Goal: Information Seeking & Learning: Learn about a topic

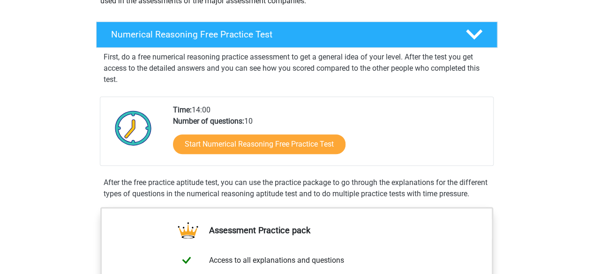
scroll to position [187, 0]
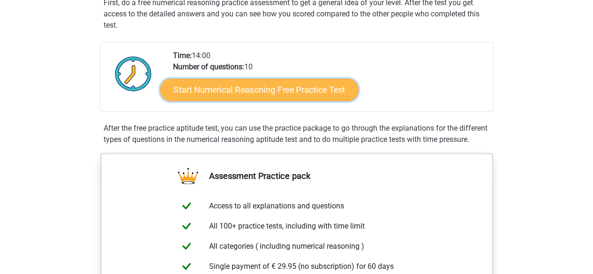
click at [300, 90] on link "Start Numerical Reasoning Free Practice Test" at bounding box center [259, 89] width 198 height 22
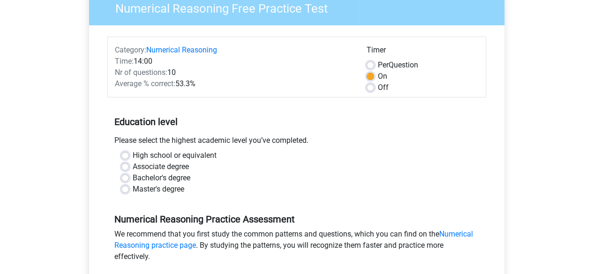
scroll to position [94, 0]
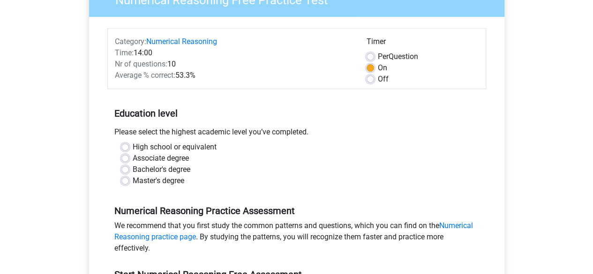
click at [126, 164] on div "High school or equivalent Associate degree Bachelor's degree Master's degree" at bounding box center [296, 164] width 365 height 45
click at [133, 167] on label "Bachelor's degree" at bounding box center [162, 169] width 58 height 11
click at [126, 167] on input "Bachelor's degree" at bounding box center [124, 168] width 7 height 9
radio input "true"
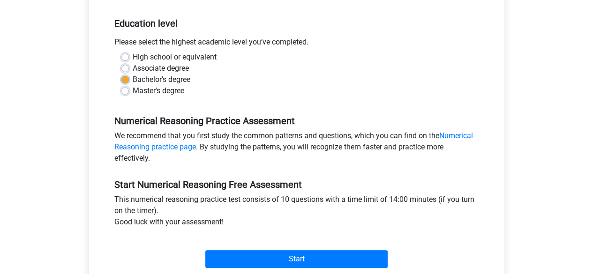
scroll to position [281, 0]
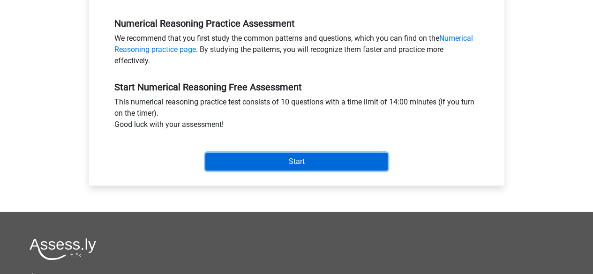
click at [265, 158] on input "Start" at bounding box center [296, 162] width 182 height 18
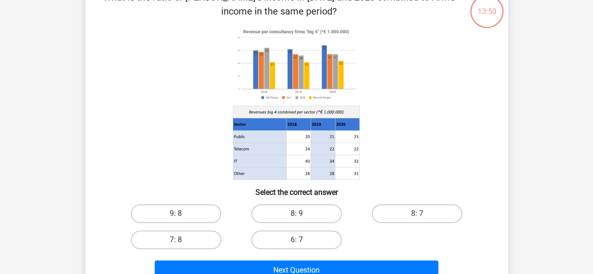
scroll to position [47, 0]
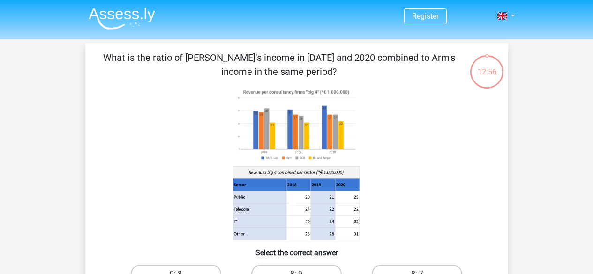
scroll to position [47, 0]
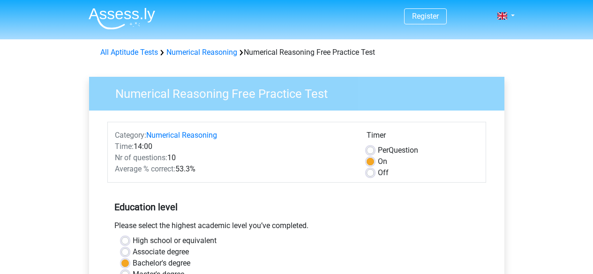
scroll to position [281, 0]
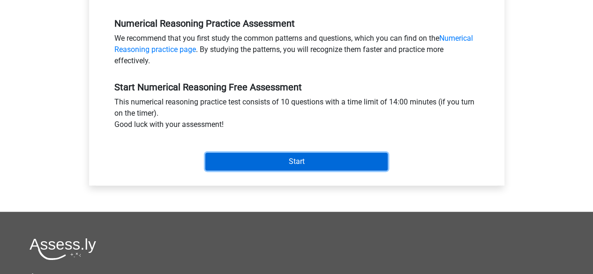
click at [292, 165] on input "Start" at bounding box center [296, 162] width 182 height 18
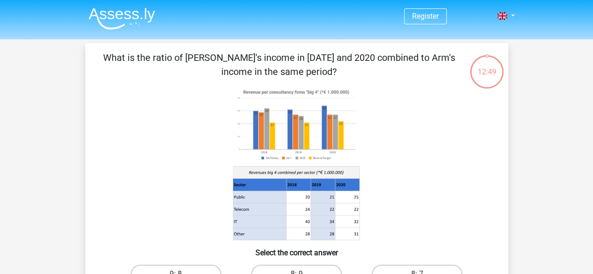
scroll to position [94, 0]
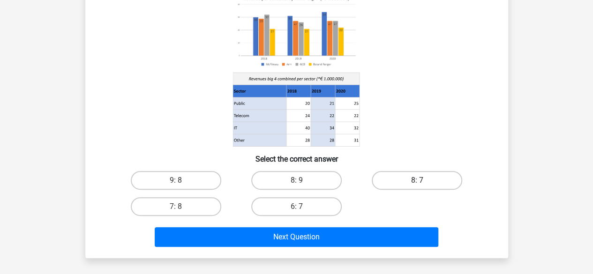
click at [401, 172] on label "8: 7" at bounding box center [417, 180] width 90 height 19
click at [417, 180] on input "8: 7" at bounding box center [420, 183] width 6 height 6
radio input "true"
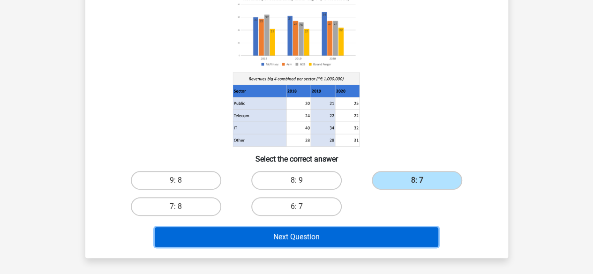
click at [374, 236] on button "Next Question" at bounding box center [297, 237] width 284 height 20
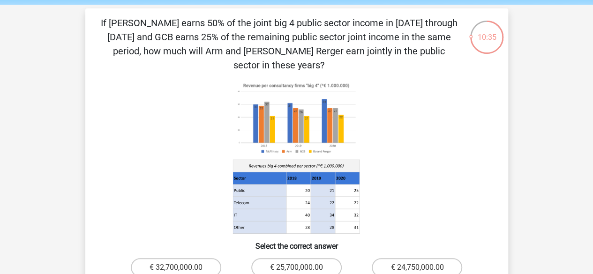
scroll to position [141, 0]
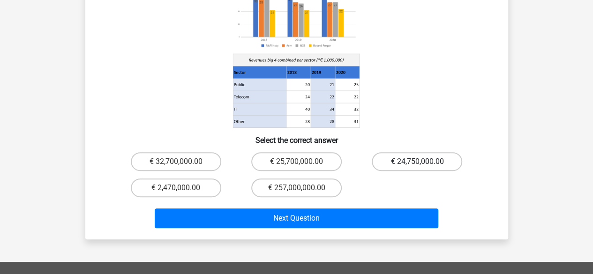
click at [401, 152] on label "€ 24,750,000.00" at bounding box center [417, 161] width 90 height 19
click at [417, 162] on input "€ 24,750,000.00" at bounding box center [420, 165] width 6 height 6
radio input "true"
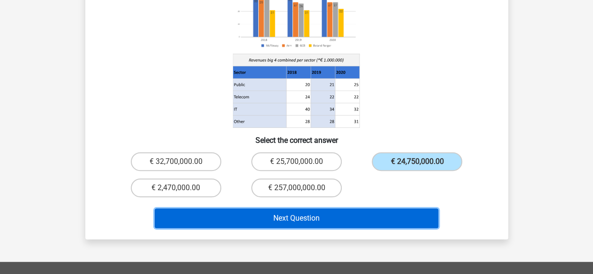
click at [393, 209] on button "Next Question" at bounding box center [297, 219] width 284 height 20
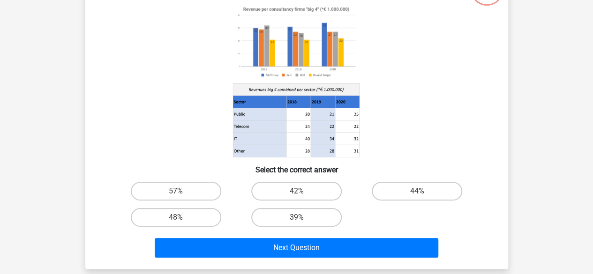
scroll to position [94, 0]
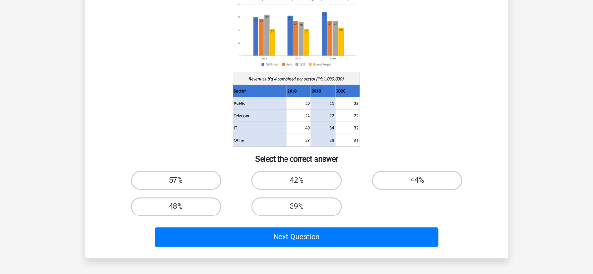
click at [207, 211] on label "48%" at bounding box center [176, 206] width 90 height 19
click at [182, 211] on input "48%" at bounding box center [179, 210] width 6 height 6
radio input "true"
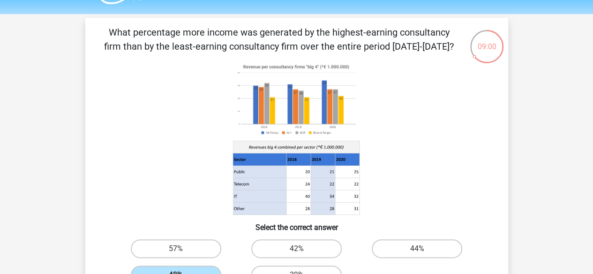
scroll to position [47, 0]
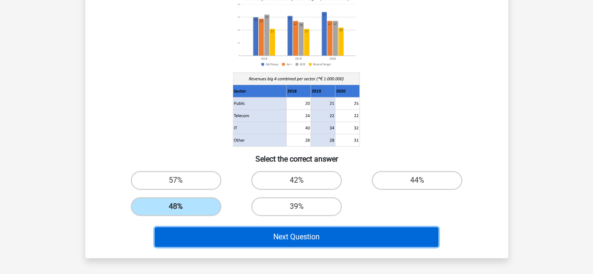
click at [227, 243] on button "Next Question" at bounding box center [297, 237] width 284 height 20
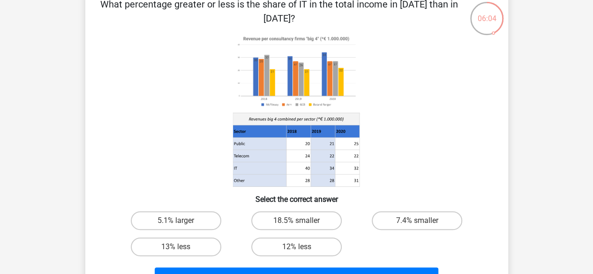
scroll to position [94, 0]
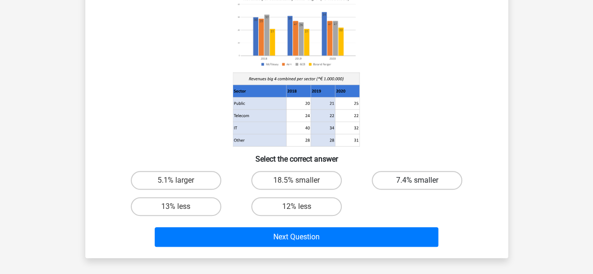
click at [412, 186] on label "7.4% smaller" at bounding box center [417, 180] width 90 height 19
click at [417, 186] on input "7.4% smaller" at bounding box center [420, 183] width 6 height 6
radio input "true"
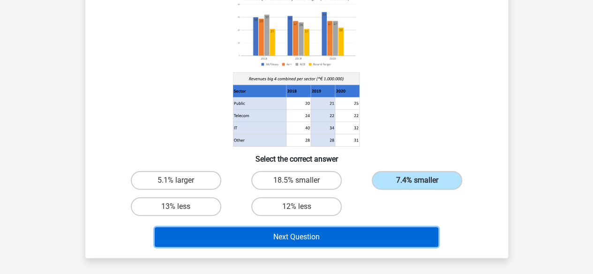
click at [354, 240] on button "Next Question" at bounding box center [297, 237] width 284 height 20
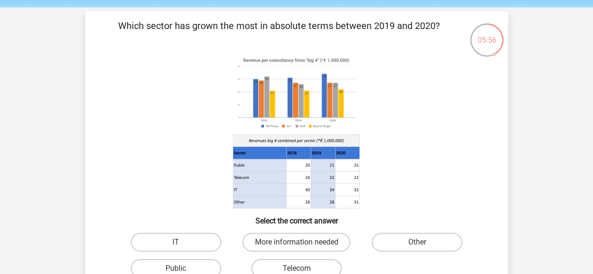
scroll to position [47, 0]
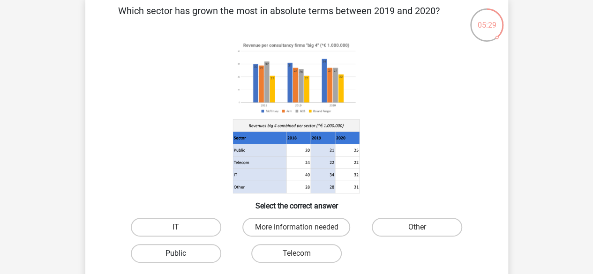
click at [200, 249] on label "Public" at bounding box center [176, 253] width 90 height 19
click at [182, 254] on input "Public" at bounding box center [179, 257] width 6 height 6
radio input "true"
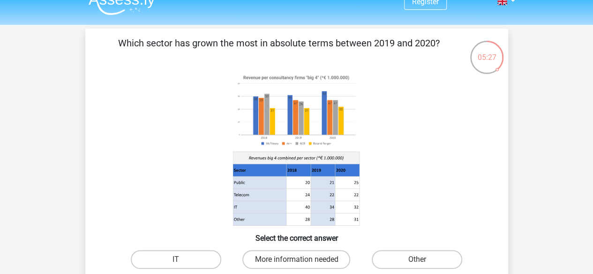
scroll to position [0, 0]
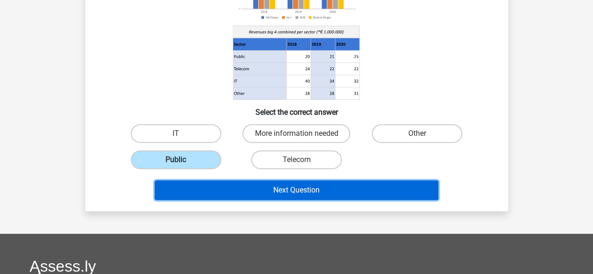
click at [332, 185] on button "Next Question" at bounding box center [297, 190] width 284 height 20
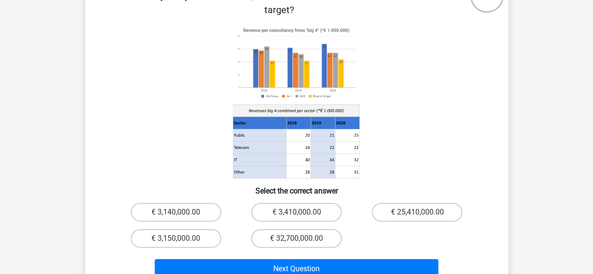
scroll to position [94, 0]
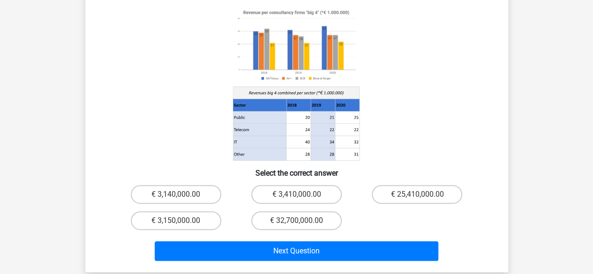
click at [174, 208] on div "€ 3,150,000.00" at bounding box center [176, 221] width 120 height 26
click at [177, 211] on label "€ 3,150,000.00" at bounding box center [176, 220] width 90 height 19
click at [177, 221] on input "€ 3,150,000.00" at bounding box center [179, 224] width 6 height 6
radio input "true"
click at [217, 249] on div "Next Question" at bounding box center [297, 252] width 362 height 23
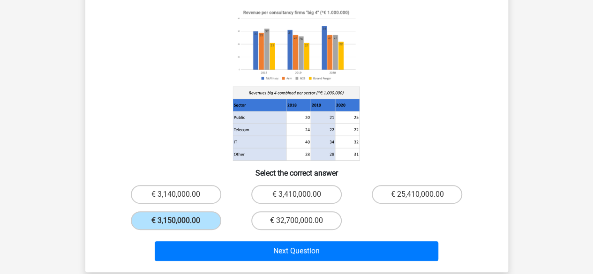
click at [224, 234] on div "Next Question" at bounding box center [296, 249] width 393 height 31
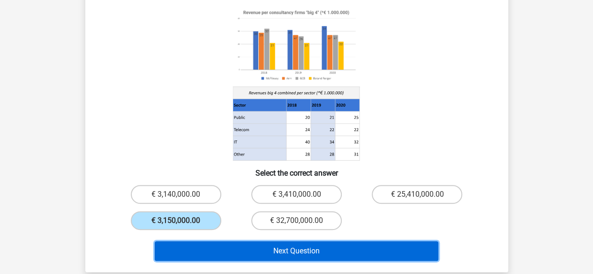
click at [225, 241] on button "Next Question" at bounding box center [297, 251] width 284 height 20
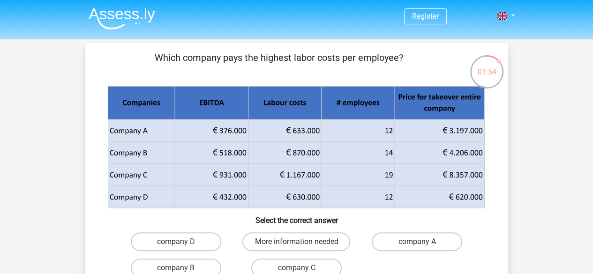
scroll to position [47, 0]
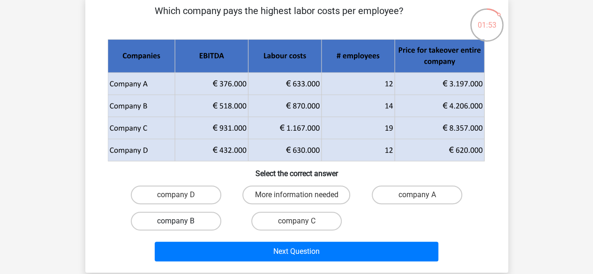
click at [171, 212] on label "company B" at bounding box center [176, 221] width 90 height 19
click at [176, 221] on input "company B" at bounding box center [179, 224] width 6 height 6
radio input "true"
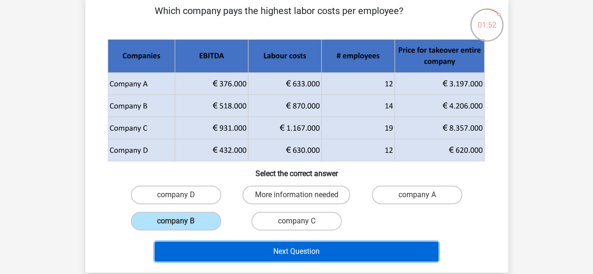
click at [179, 243] on button "Next Question" at bounding box center [297, 252] width 284 height 20
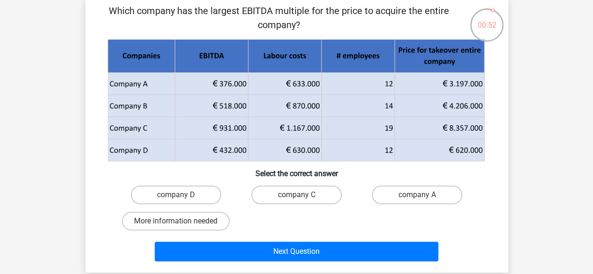
click at [297, 197] on input "company C" at bounding box center [299, 198] width 6 height 6
radio input "true"
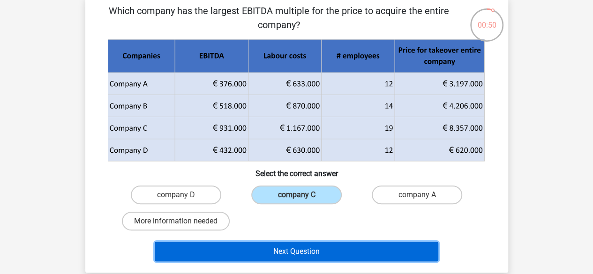
click at [305, 247] on button "Next Question" at bounding box center [297, 252] width 284 height 20
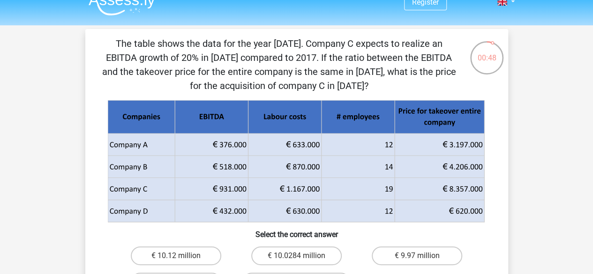
scroll to position [0, 0]
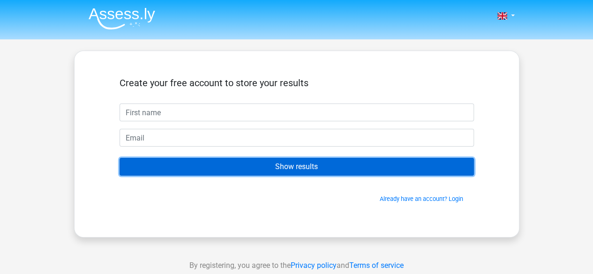
click at [200, 160] on input "Show results" at bounding box center [297, 167] width 354 height 18
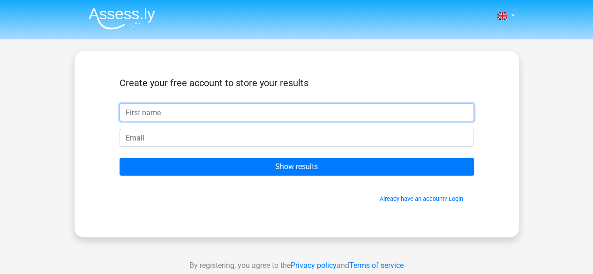
click at [214, 121] on form "Create your free account to store your results Show results Already have an acc…" at bounding box center [297, 140] width 354 height 126
type input "Z"
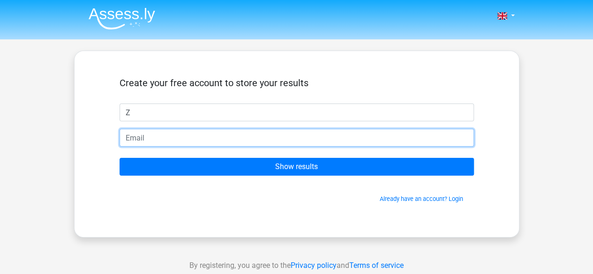
click at [221, 135] on input "email" at bounding box center [297, 138] width 354 height 18
type input "mxz138@alumni.bham.ac.uk"
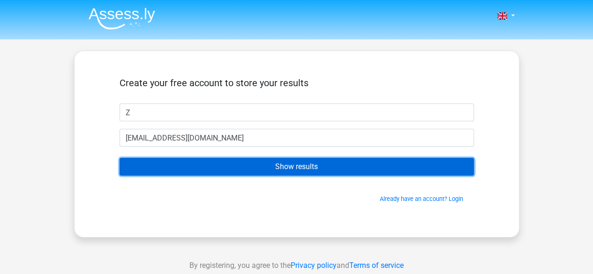
click at [228, 172] on input "Show results" at bounding box center [297, 167] width 354 height 18
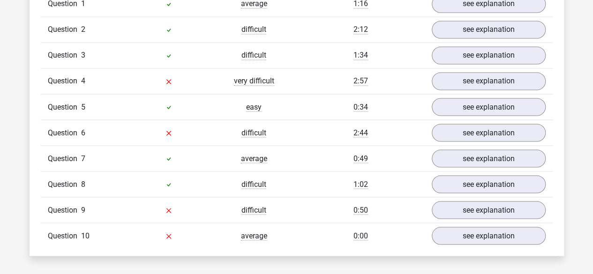
scroll to position [750, 0]
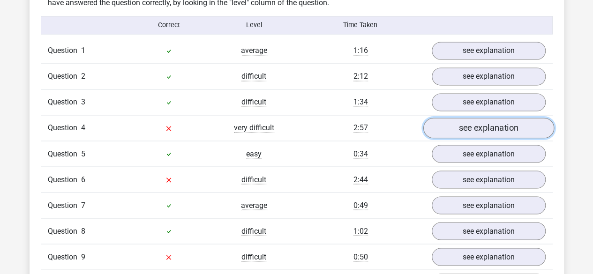
click at [477, 125] on link "see explanation" at bounding box center [488, 128] width 131 height 21
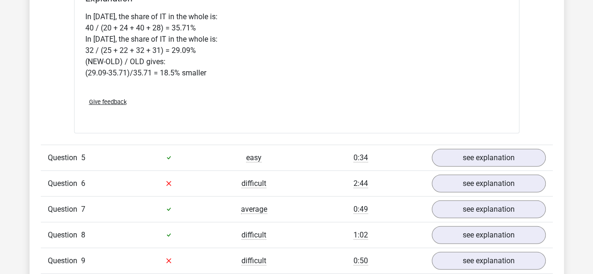
scroll to position [1172, 0]
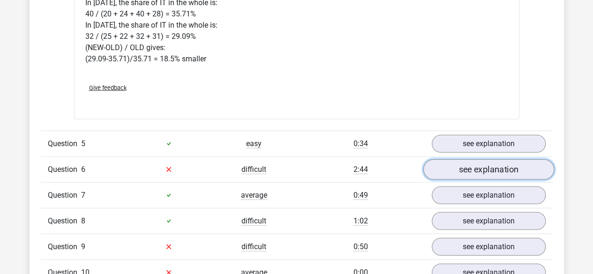
click at [440, 161] on link "see explanation" at bounding box center [488, 169] width 131 height 21
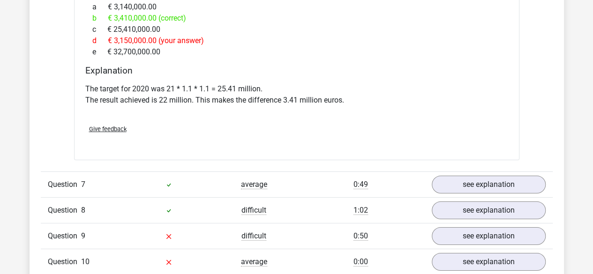
scroll to position [1640, 0]
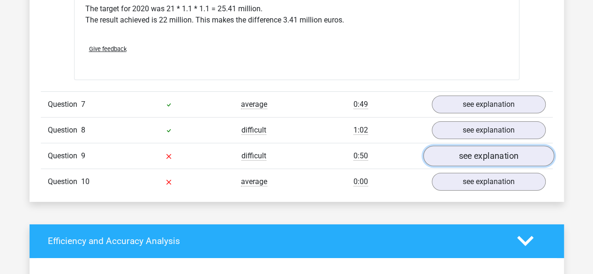
click at [472, 153] on link "see explanation" at bounding box center [488, 156] width 131 height 21
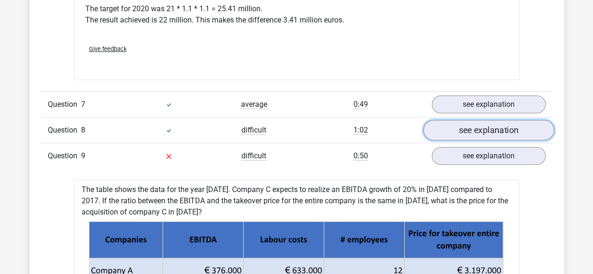
click at [471, 134] on link "see explanation" at bounding box center [488, 130] width 131 height 21
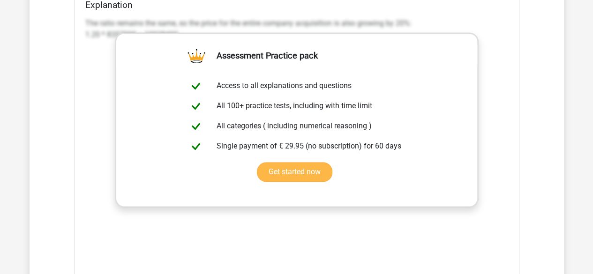
scroll to position [2578, 0]
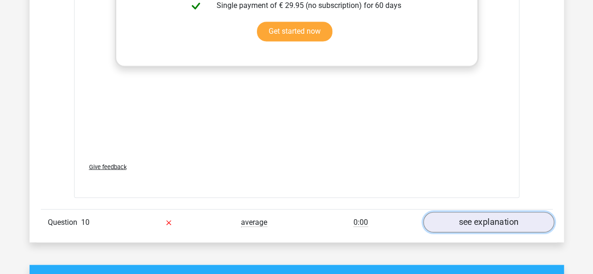
click at [449, 221] on link "see explanation" at bounding box center [488, 222] width 131 height 21
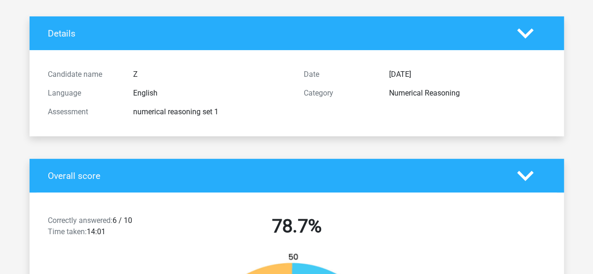
scroll to position [0, 0]
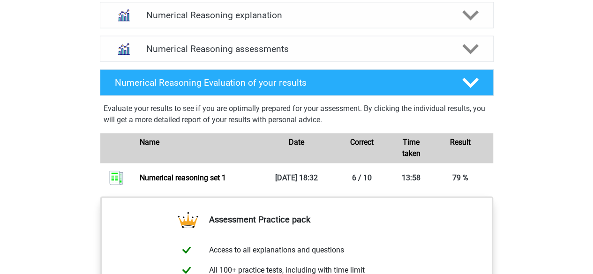
scroll to position [515, 0]
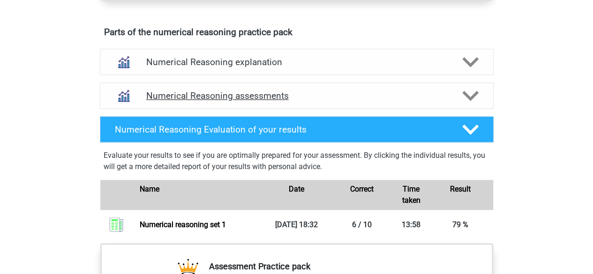
click at [223, 101] on h4 "Numerical Reasoning assessments" at bounding box center [296, 95] width 301 height 11
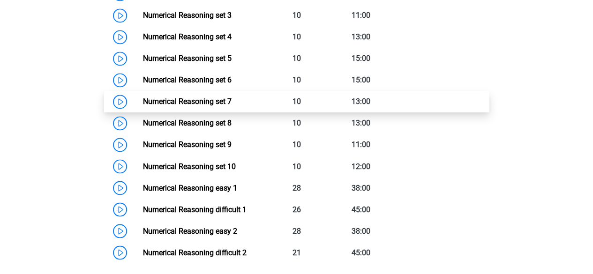
scroll to position [702, 0]
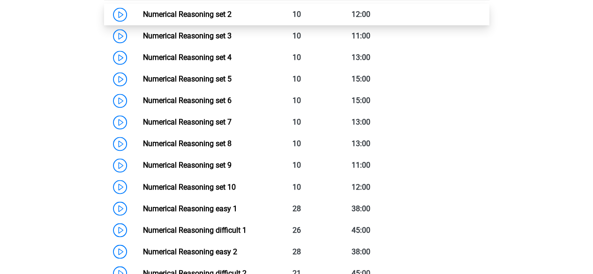
click at [143, 19] on link "Numerical Reasoning set 2" at bounding box center [187, 14] width 89 height 9
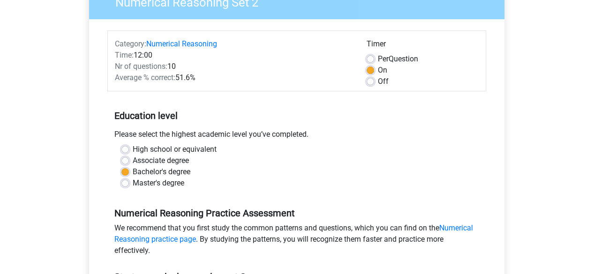
scroll to position [94, 0]
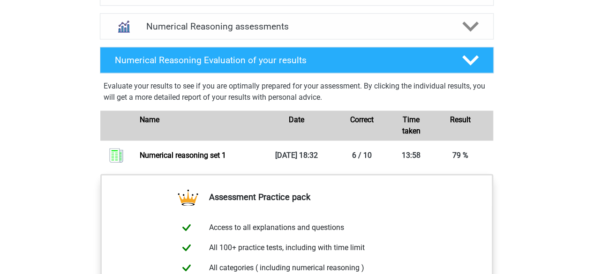
scroll to position [515, 0]
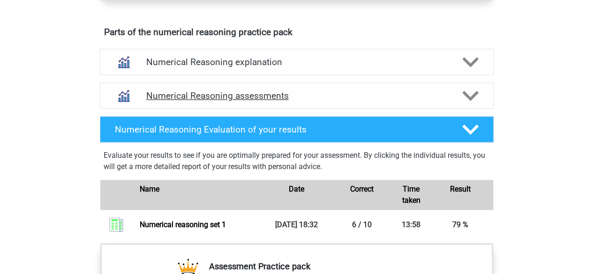
click at [228, 101] on h4 "Numerical Reasoning assessments" at bounding box center [296, 95] width 301 height 11
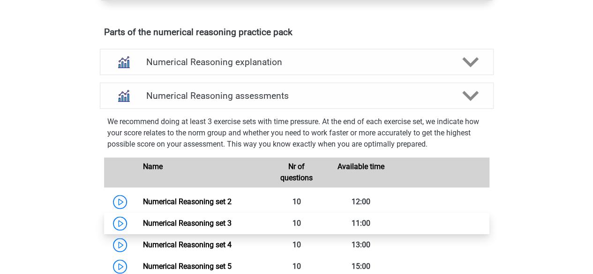
click at [143, 228] on link "Numerical Reasoning set 3" at bounding box center [187, 223] width 89 height 9
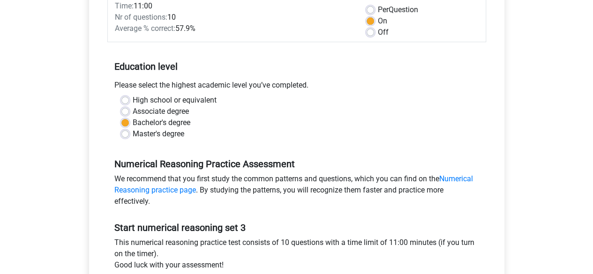
scroll to position [187, 0]
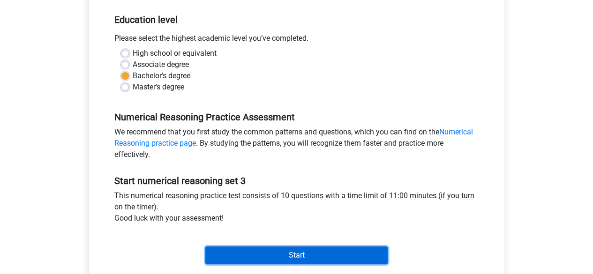
click at [303, 262] on input "Start" at bounding box center [296, 256] width 182 height 18
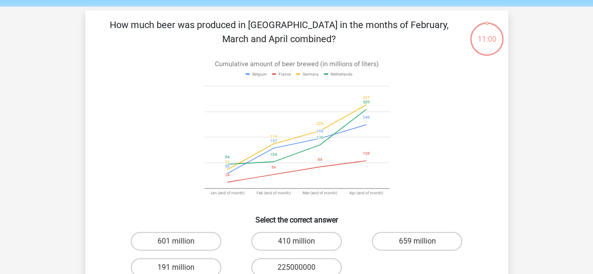
scroll to position [47, 0]
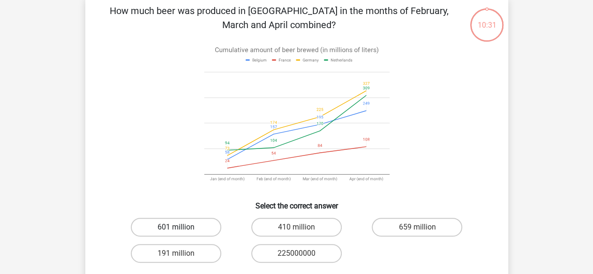
click at [190, 224] on label "601 million" at bounding box center [176, 227] width 90 height 19
click at [182, 227] on input "601 million" at bounding box center [179, 230] width 6 height 6
radio input "true"
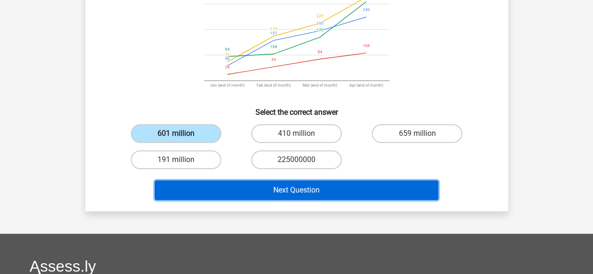
click at [280, 192] on button "Next Question" at bounding box center [297, 190] width 284 height 20
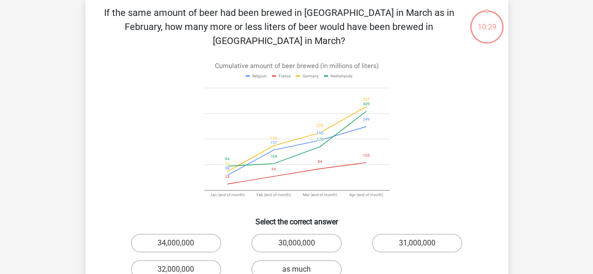
scroll to position [43, 0]
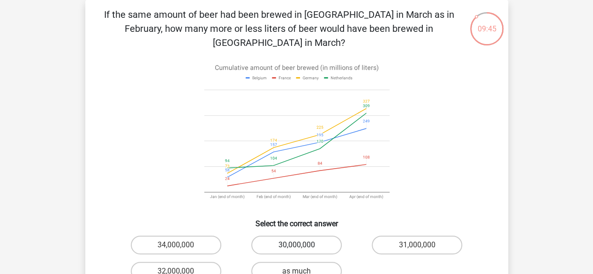
click at [309, 236] on label "30,000,000" at bounding box center [296, 245] width 90 height 19
click at [302, 245] on input "30,000,000" at bounding box center [299, 248] width 6 height 6
radio input "true"
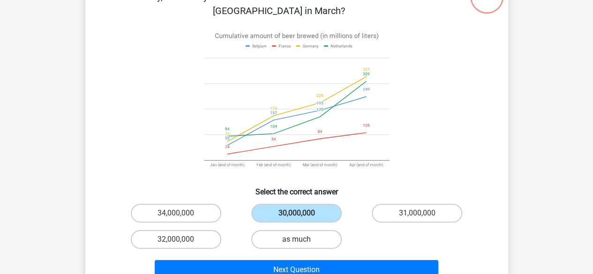
scroll to position [90, 0]
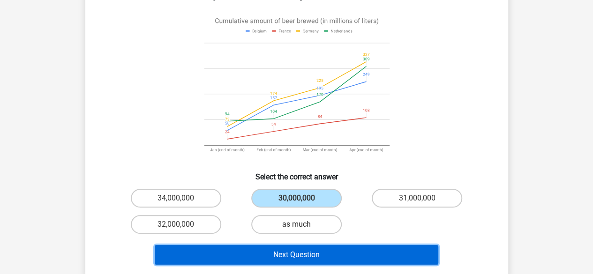
click at [345, 249] on button "Next Question" at bounding box center [297, 255] width 284 height 20
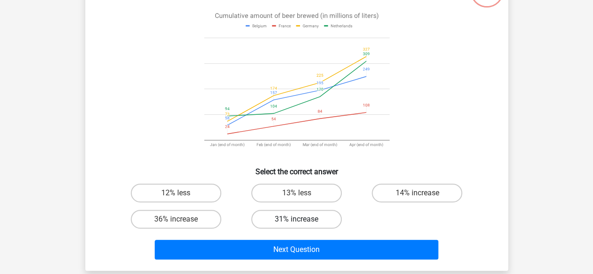
scroll to position [96, 0]
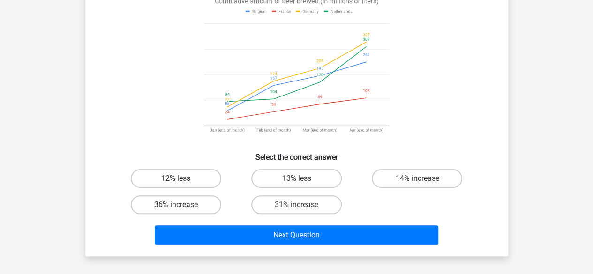
click at [211, 177] on label "12% less" at bounding box center [176, 178] width 90 height 19
click at [182, 179] on input "12% less" at bounding box center [179, 182] width 6 height 6
radio input "true"
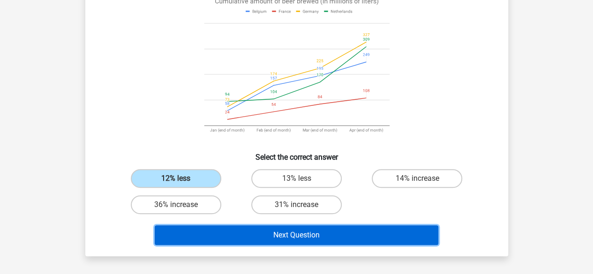
click at [335, 243] on button "Next Question" at bounding box center [297, 235] width 284 height 20
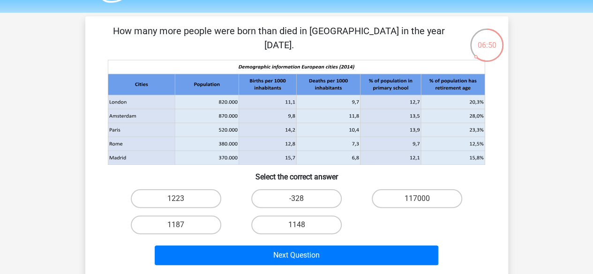
scroll to position [47, 0]
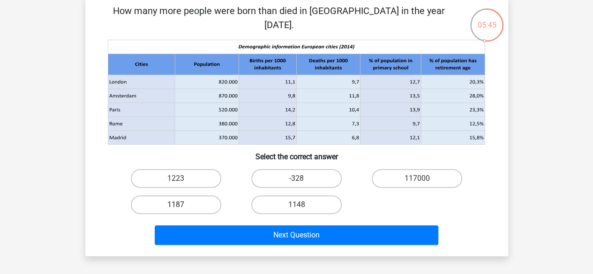
click at [205, 202] on label "1187" at bounding box center [176, 204] width 90 height 19
click at [182, 205] on input "1187" at bounding box center [179, 208] width 6 height 6
radio input "true"
click at [276, 268] on div "Go premium Z mxz138@alumni.bham.ac.uk" at bounding box center [296, 239] width 593 height 573
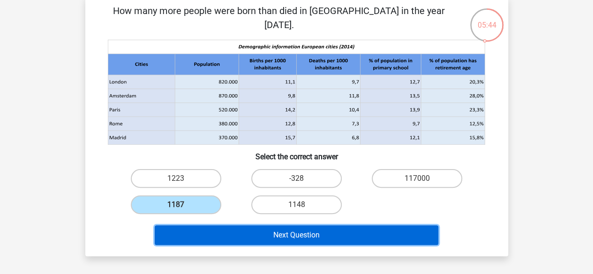
click at [280, 239] on button "Next Question" at bounding box center [297, 235] width 284 height 20
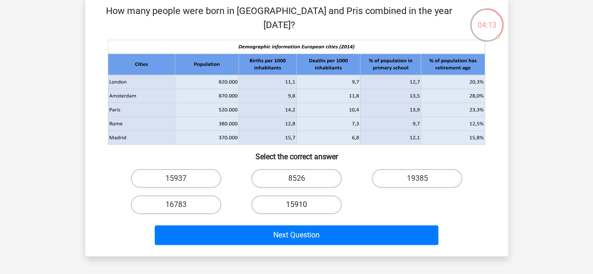
click at [301, 211] on label "15910" at bounding box center [296, 204] width 90 height 19
click at [301, 211] on input "15910" at bounding box center [299, 208] width 6 height 6
radio input "true"
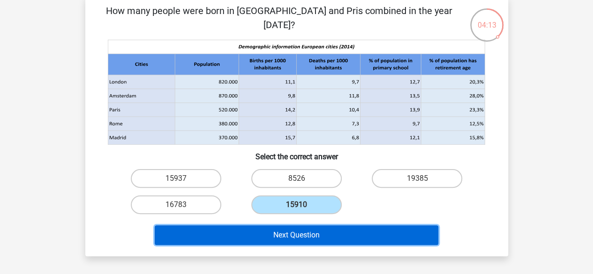
click at [317, 237] on button "Next Question" at bounding box center [297, 235] width 284 height 20
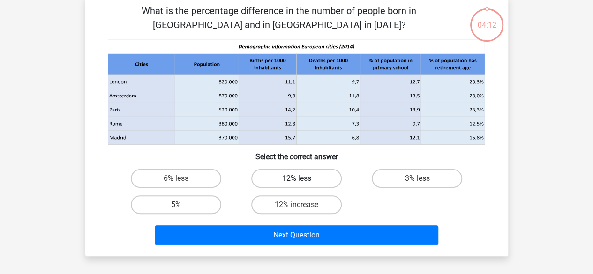
scroll to position [43, 0]
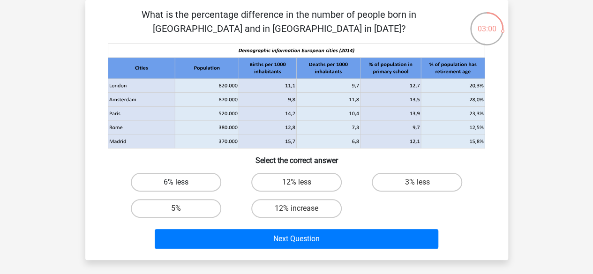
click at [202, 178] on label "6% less" at bounding box center [176, 182] width 90 height 19
click at [182, 182] on input "6% less" at bounding box center [179, 185] width 6 height 6
radio input "true"
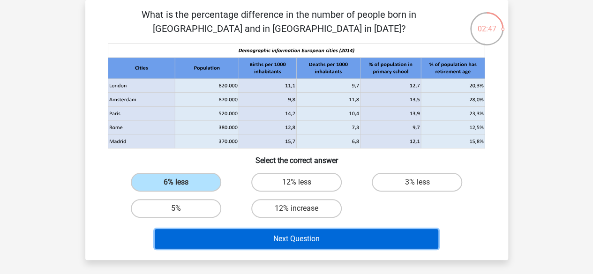
click at [388, 240] on button "Next Question" at bounding box center [297, 239] width 284 height 20
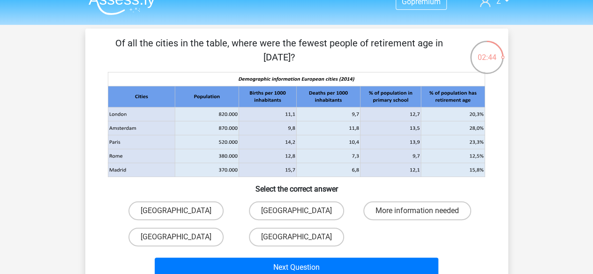
scroll to position [0, 0]
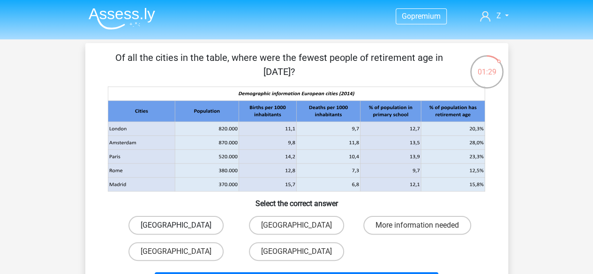
click at [201, 219] on label "Madrid" at bounding box center [175, 225] width 95 height 19
click at [182, 225] on input "Madrid" at bounding box center [179, 228] width 6 height 6
radio input "true"
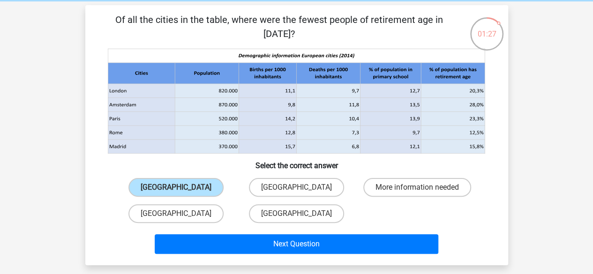
scroll to position [47, 0]
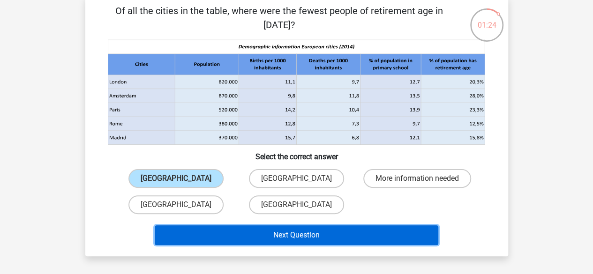
click at [254, 232] on button "Next Question" at bounding box center [297, 235] width 284 height 20
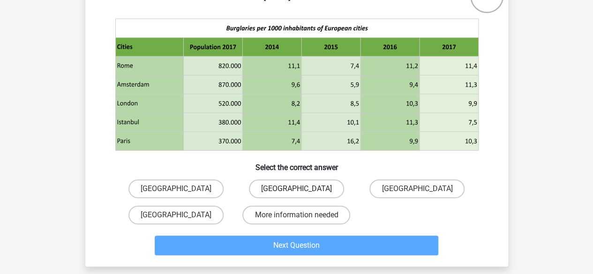
scroll to position [90, 0]
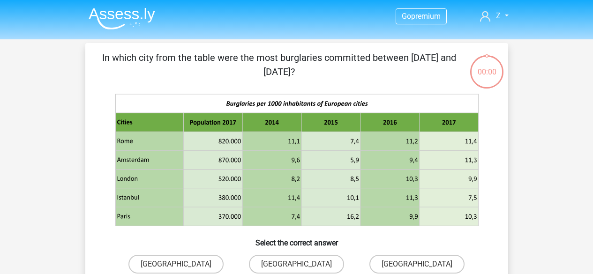
scroll to position [90, 0]
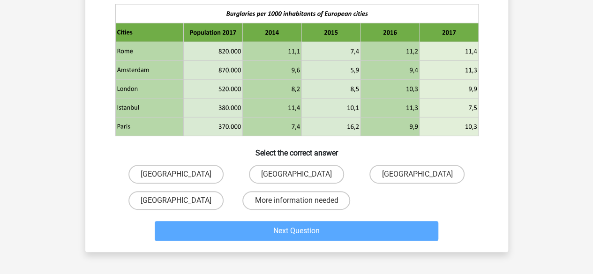
click at [300, 182] on label "[GEOGRAPHIC_DATA]" at bounding box center [296, 174] width 95 height 19
click at [300, 180] on input "[GEOGRAPHIC_DATA]" at bounding box center [299, 177] width 6 height 6
radio input "true"
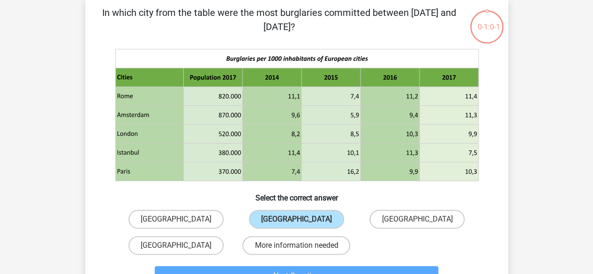
scroll to position [0, 0]
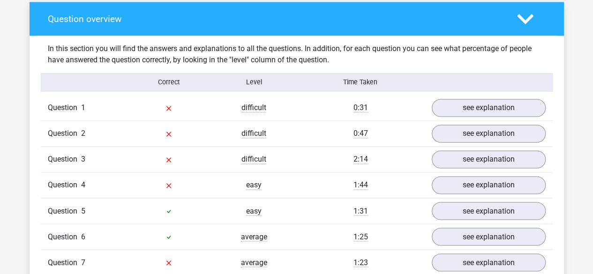
scroll to position [656, 0]
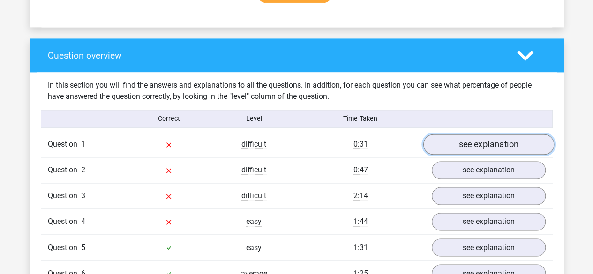
click at [478, 138] on link "see explanation" at bounding box center [488, 145] width 131 height 21
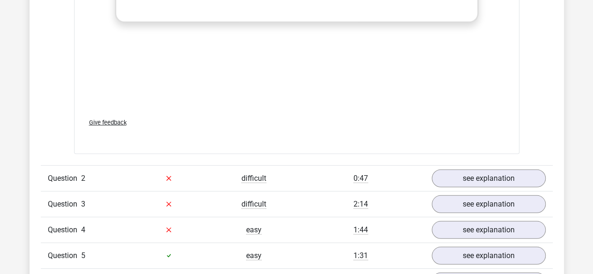
scroll to position [1312, 0]
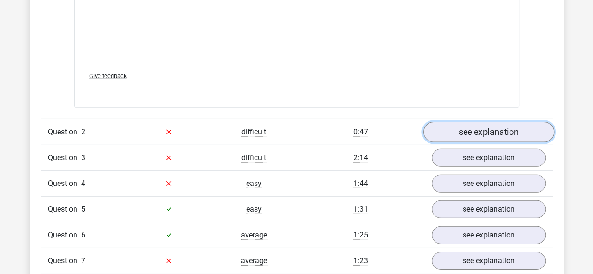
click at [506, 136] on link "see explanation" at bounding box center [488, 132] width 131 height 21
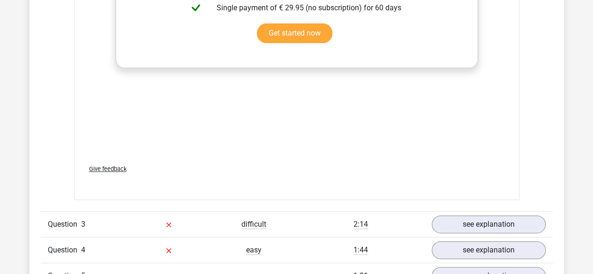
scroll to position [1968, 0]
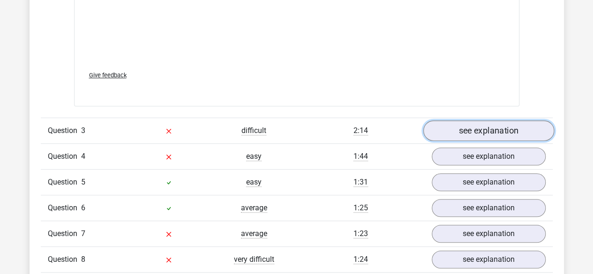
click at [520, 134] on link "see explanation" at bounding box center [488, 130] width 131 height 21
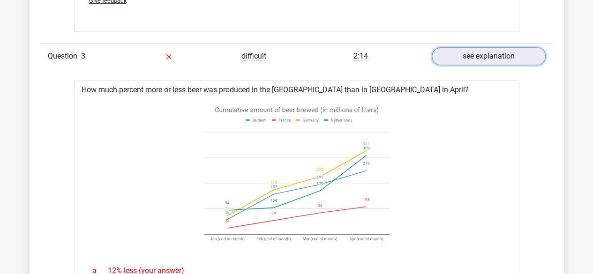
scroll to position [2015, 0]
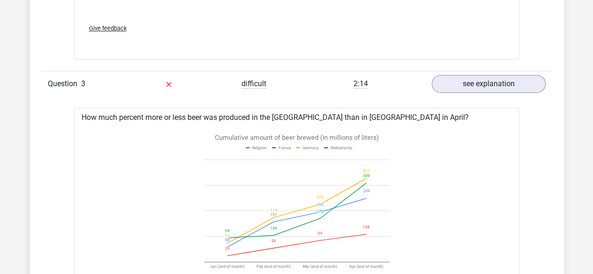
drag, startPoint x: 259, startPoint y: 181, endPoint x: 270, endPoint y: 194, distance: 16.6
click at [270, 194] on icon at bounding box center [296, 204] width 185 height 155
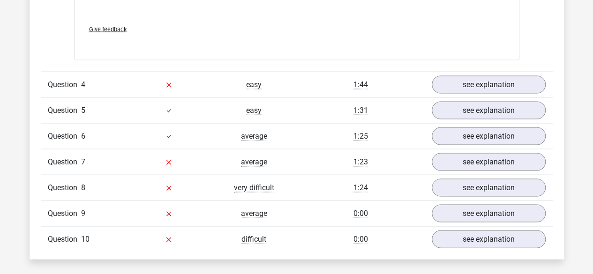
scroll to position [2625, 0]
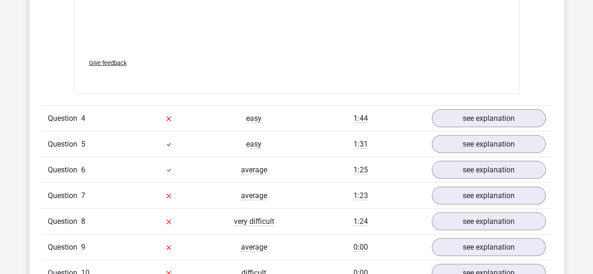
click at [500, 113] on link "see explanation" at bounding box center [488, 118] width 131 height 21
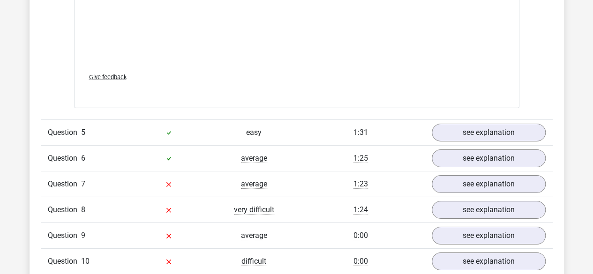
scroll to position [3281, 0]
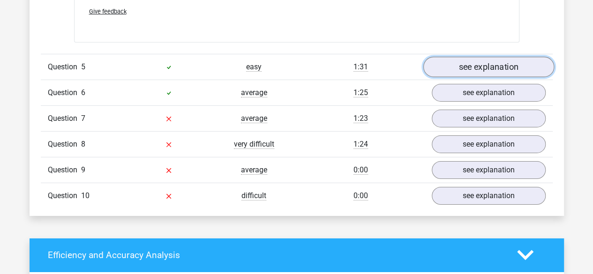
click at [485, 63] on link "see explanation" at bounding box center [488, 67] width 131 height 21
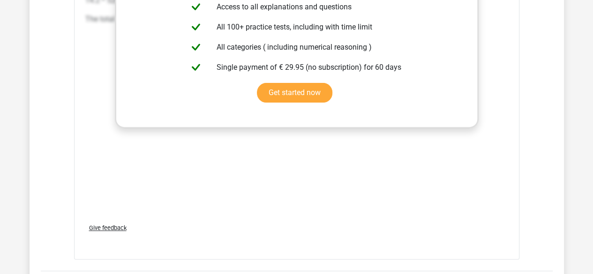
scroll to position [3749, 0]
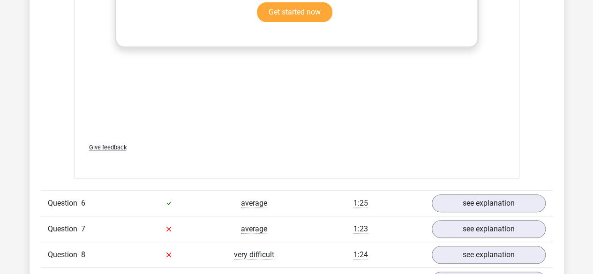
click at [476, 190] on div "Question 6 average 1:25 see explanation" at bounding box center [297, 203] width 512 height 26
click at [478, 190] on div "Question 6 average 1:25 see explanation" at bounding box center [297, 203] width 512 height 26
click at [481, 194] on link "see explanation" at bounding box center [488, 203] width 131 height 21
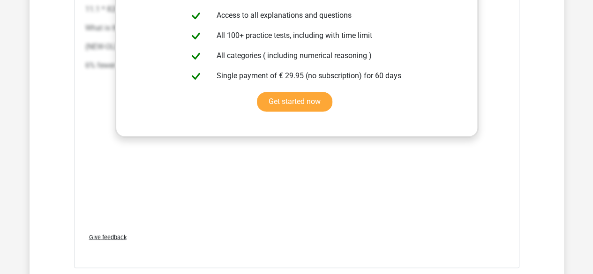
scroll to position [4359, 0]
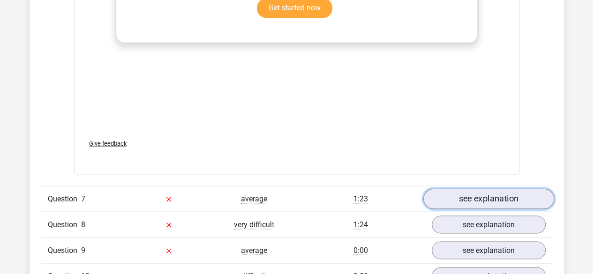
click at [478, 189] on link "see explanation" at bounding box center [488, 199] width 131 height 21
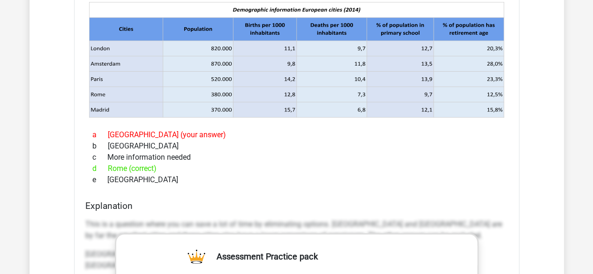
scroll to position [4499, 0]
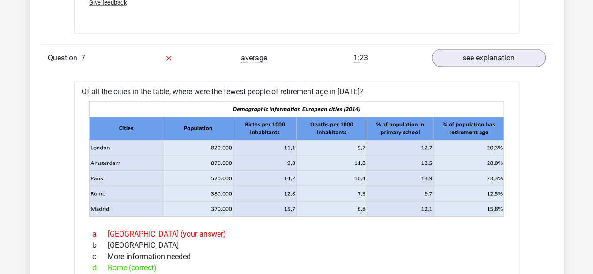
click at [216, 120] on icon at bounding box center [261, 128] width 344 height 23
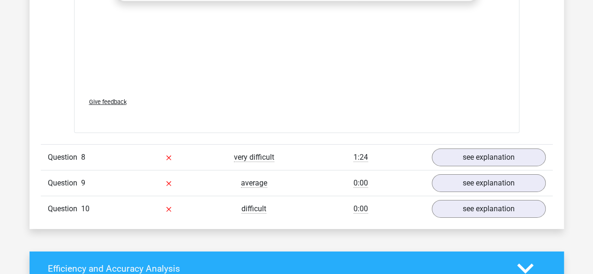
scroll to position [5015, 0]
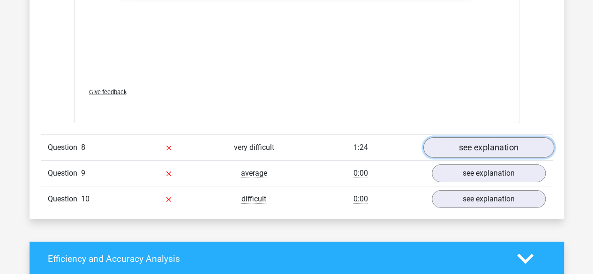
click at [486, 138] on link "see explanation" at bounding box center [488, 147] width 131 height 21
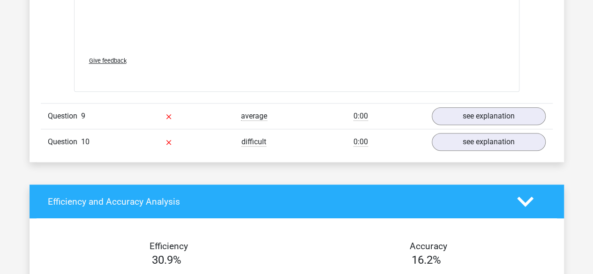
scroll to position [5718, 0]
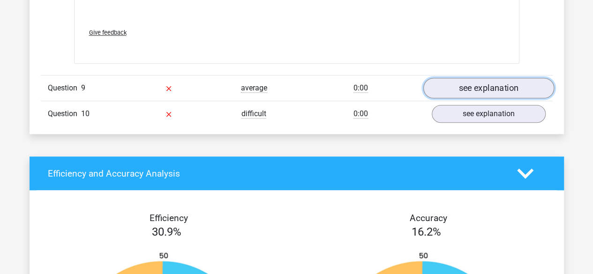
click at [472, 81] on link "see explanation" at bounding box center [488, 88] width 131 height 21
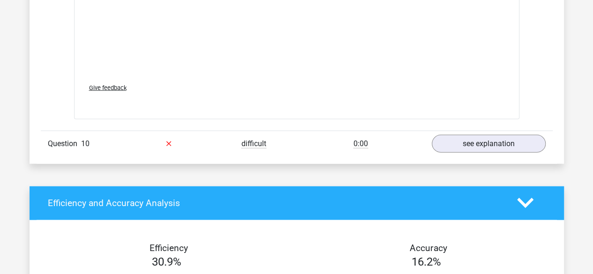
scroll to position [6374, 0]
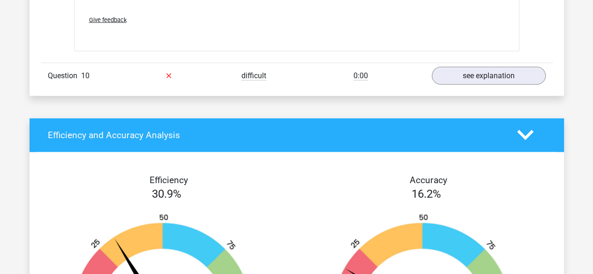
click at [464, 77] on div "Question 10 difficult 0:00 see explanation" at bounding box center [297, 76] width 512 height 26
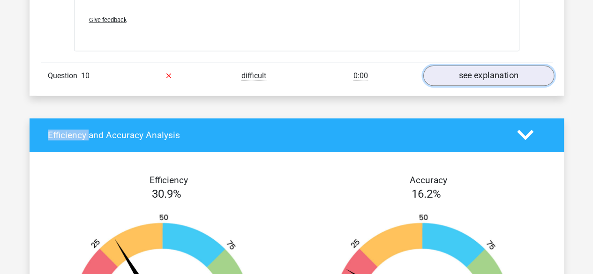
click at [465, 74] on link "see explanation" at bounding box center [488, 76] width 131 height 21
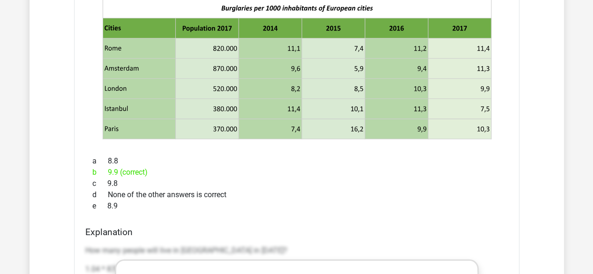
scroll to position [6468, 0]
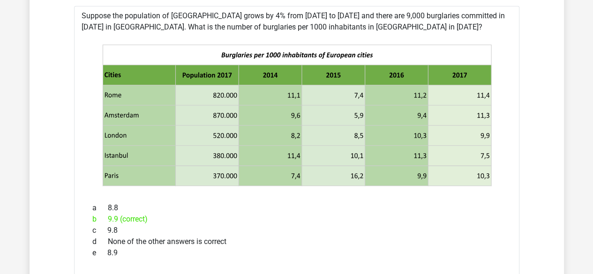
click at [478, 105] on icon at bounding box center [459, 115] width 63 height 20
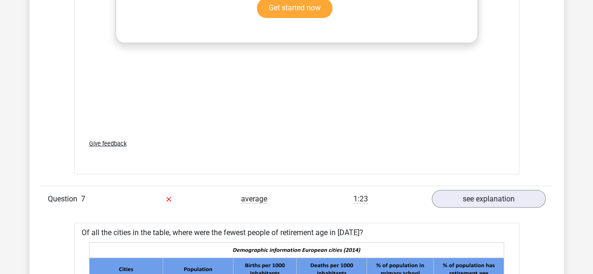
scroll to position [4031, 0]
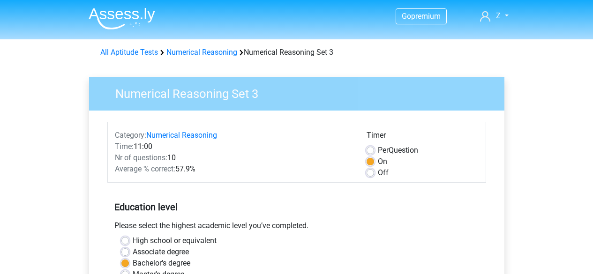
scroll to position [187, 0]
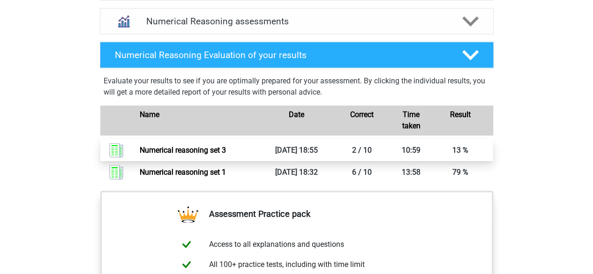
scroll to position [561, 0]
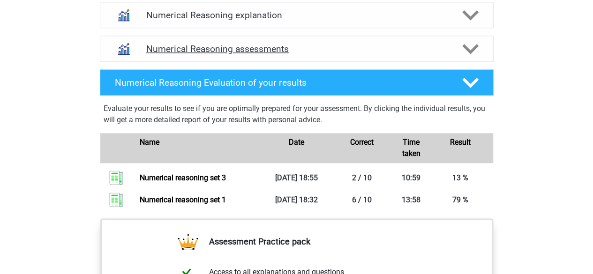
click at [172, 50] on div "Numerical Reasoning assessments" at bounding box center [297, 49] width 394 height 26
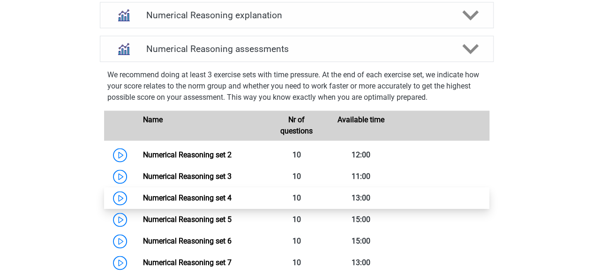
click at [170, 202] on link "Numerical Reasoning set 4" at bounding box center [187, 198] width 89 height 9
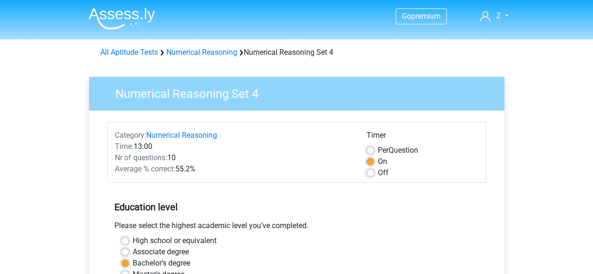
drag, startPoint x: 159, startPoint y: 146, endPoint x: 163, endPoint y: 142, distance: 5.0
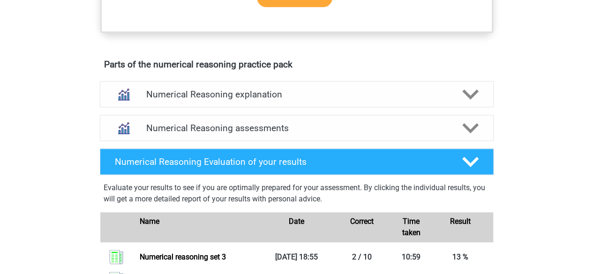
scroll to position [468, 0]
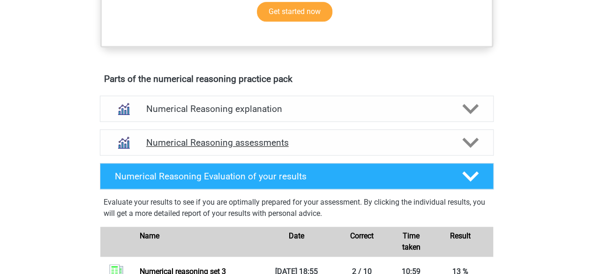
click at [232, 148] on h4 "Numerical Reasoning assessments" at bounding box center [296, 142] width 301 height 11
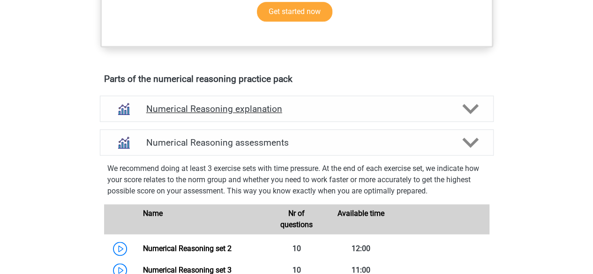
click at [219, 114] on h4 "Numerical Reasoning explanation" at bounding box center [296, 109] width 301 height 11
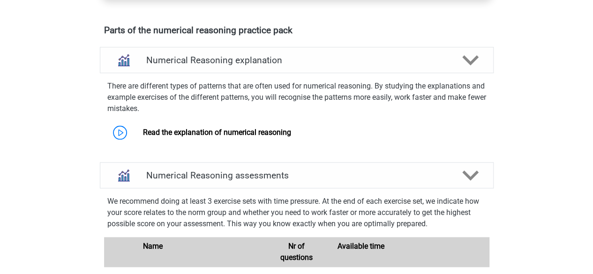
scroll to position [608, 0]
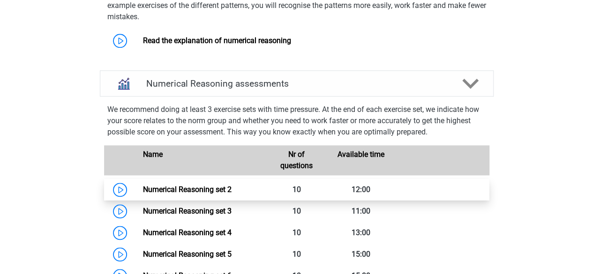
click at [179, 194] on link "Numerical Reasoning set 2" at bounding box center [187, 189] width 89 height 9
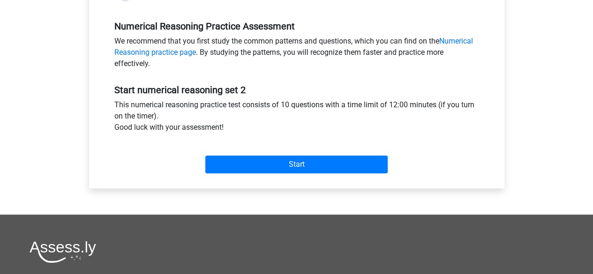
scroll to position [281, 0]
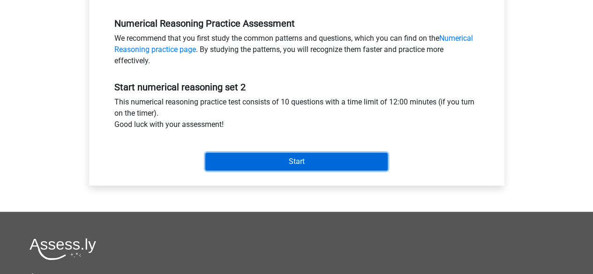
click at [244, 165] on input "Start" at bounding box center [296, 162] width 182 height 18
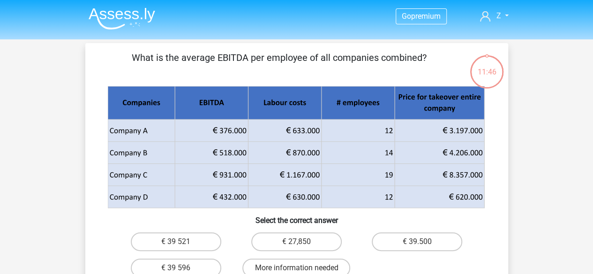
click at [227, 97] on icon at bounding box center [178, 102] width 140 height 33
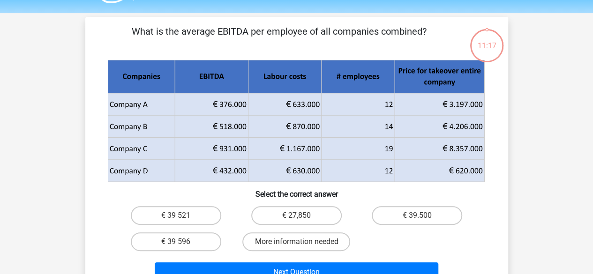
scroll to position [47, 0]
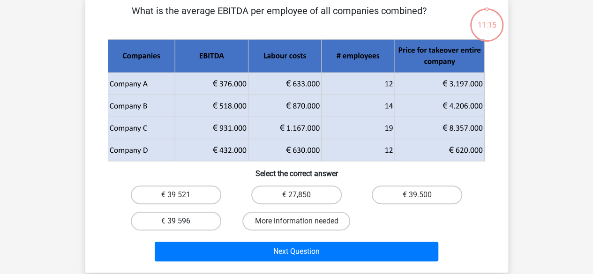
click at [199, 215] on label "€ 39 596" at bounding box center [176, 221] width 90 height 19
click at [182, 221] on input "€ 39 596" at bounding box center [179, 224] width 6 height 6
radio input "true"
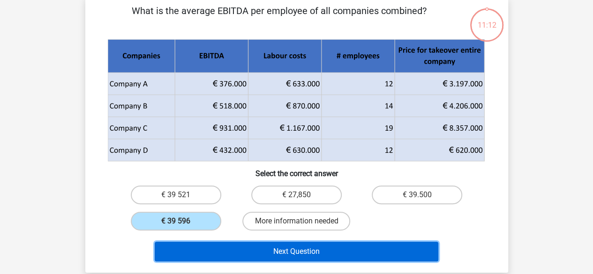
click at [244, 258] on button "Next Question" at bounding box center [297, 252] width 284 height 20
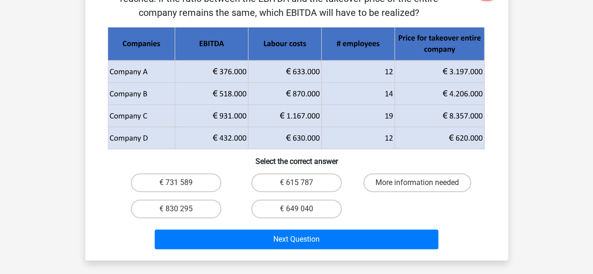
scroll to position [94, 0]
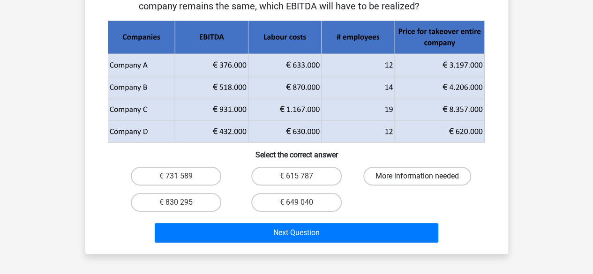
drag, startPoint x: 416, startPoint y: 173, endPoint x: 415, endPoint y: 179, distance: 5.2
click at [416, 174] on label "More information needed" at bounding box center [417, 176] width 108 height 19
click at [417, 176] on input "More information needed" at bounding box center [420, 179] width 6 height 6
radio input "true"
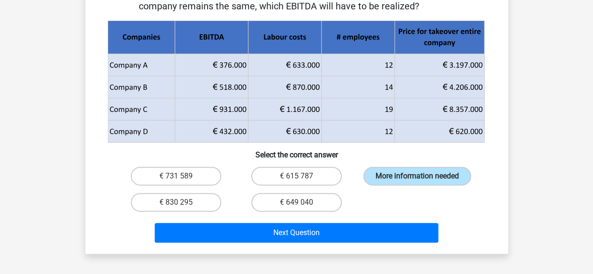
click at [390, 244] on div "Next Question" at bounding box center [297, 234] width 362 height 23
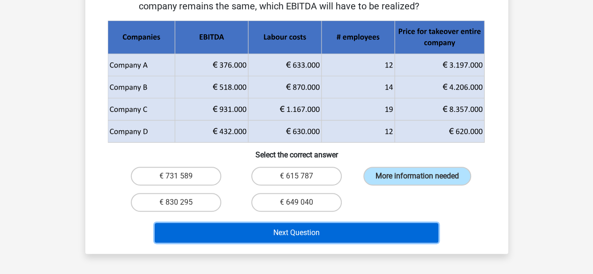
click at [390, 237] on button "Next Question" at bounding box center [297, 233] width 284 height 20
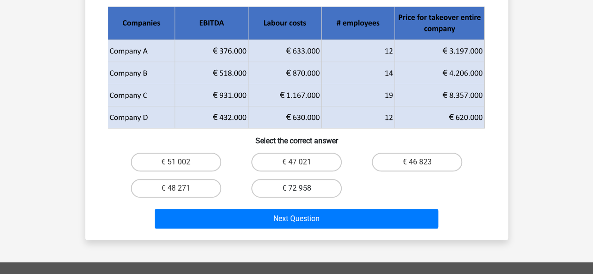
scroll to position [47, 0]
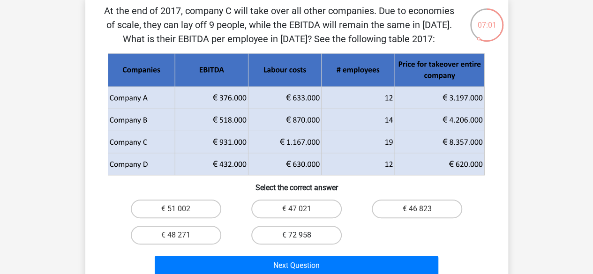
click at [321, 186] on h6 "Select the correct answer" at bounding box center [296, 184] width 393 height 16
click at [311, 202] on label "€ 47 021" at bounding box center [296, 209] width 90 height 19
click at [302, 209] on input "€ 47 021" at bounding box center [299, 212] width 6 height 6
radio input "true"
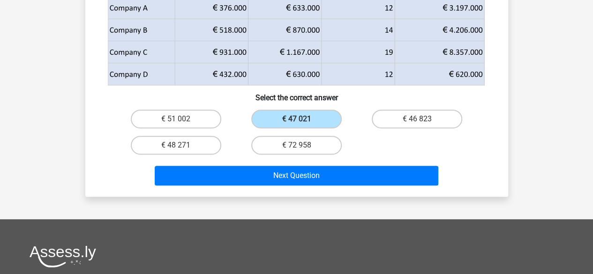
scroll to position [141, 0]
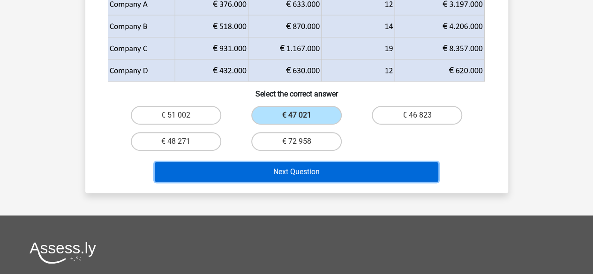
click at [316, 164] on button "Next Question" at bounding box center [297, 172] width 284 height 20
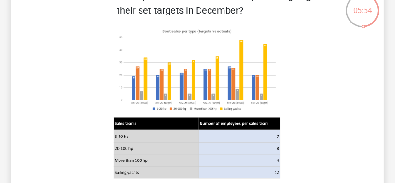
scroll to position [47, 0]
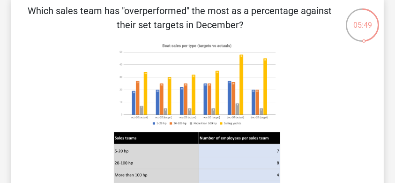
click at [200, 102] on image at bounding box center [197, 84] width 166 height 90
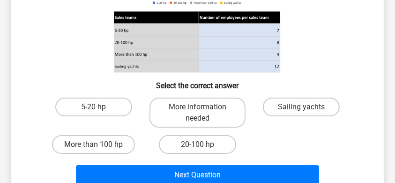
scroll to position [172, 0]
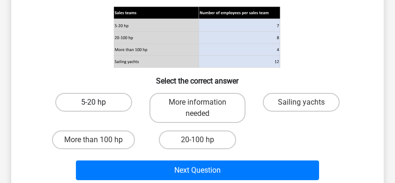
click at [80, 106] on label "5-20 hp" at bounding box center [93, 102] width 77 height 19
click at [94, 106] on input "5-20 hp" at bounding box center [97, 105] width 6 height 6
radio input "true"
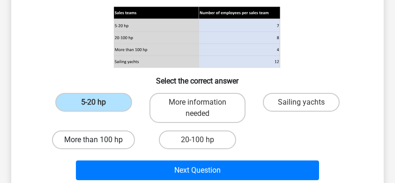
click at [109, 141] on label "More than 100 hp" at bounding box center [93, 139] width 83 height 19
click at [100, 141] on input "More than 100 hp" at bounding box center [97, 143] width 6 height 6
radio input "true"
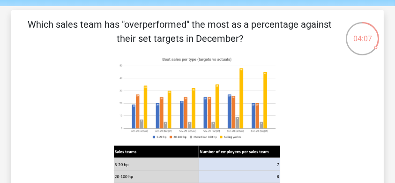
scroll to position [15, 0]
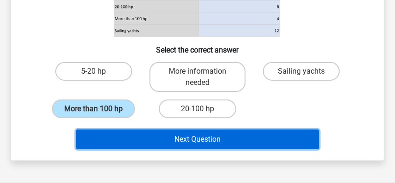
click at [160, 133] on button "Next Question" at bounding box center [197, 139] width 243 height 20
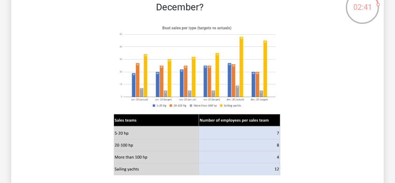
scroll to position [74, 0]
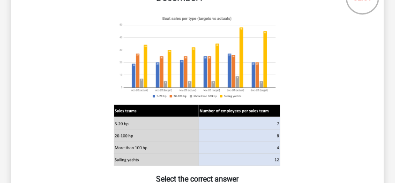
click at [192, 85] on image at bounding box center [197, 57] width 166 height 90
click at [301, 102] on icon at bounding box center [198, 89] width 328 height 155
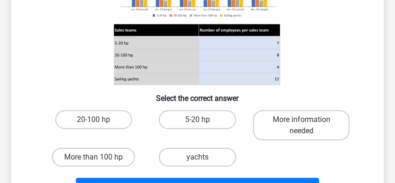
scroll to position [168, 0]
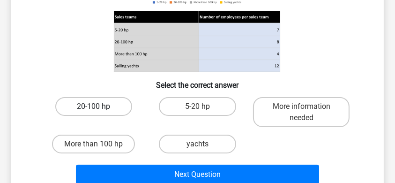
click at [121, 107] on label "20-100 hp" at bounding box center [93, 106] width 77 height 19
click at [100, 107] on input "20-100 hp" at bounding box center [97, 109] width 6 height 6
radio input "true"
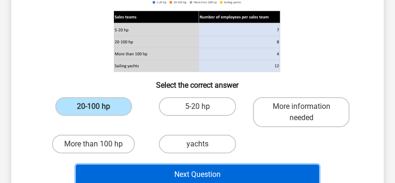
click at [167, 165] on button "Next Question" at bounding box center [197, 175] width 243 height 20
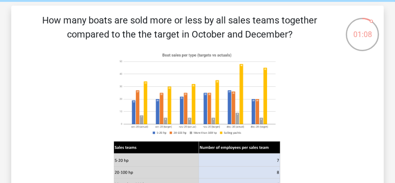
scroll to position [43, 0]
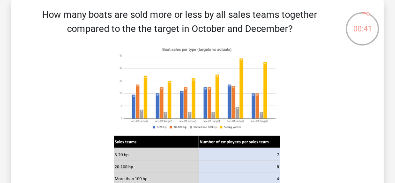
click at [184, 112] on image at bounding box center [197, 88] width 166 height 90
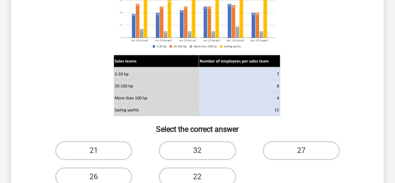
scroll to position [168, 0]
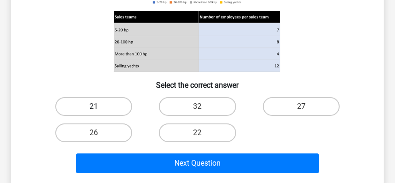
click at [99, 101] on label "21" at bounding box center [93, 106] width 77 height 19
click at [99, 106] on input "21" at bounding box center [97, 109] width 6 height 6
radio input "true"
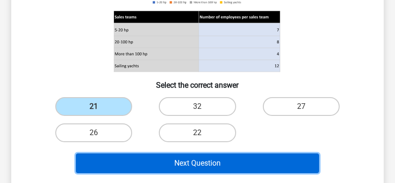
click at [178, 168] on button "Next Question" at bounding box center [197, 163] width 243 height 20
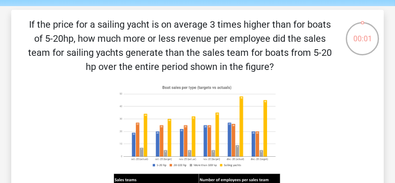
scroll to position [43, 0]
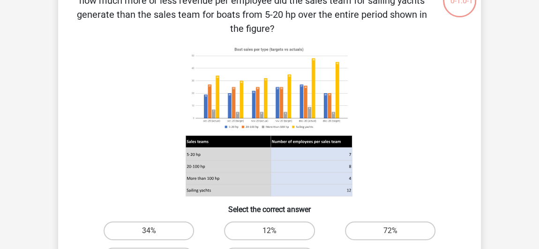
scroll to position [128, 0]
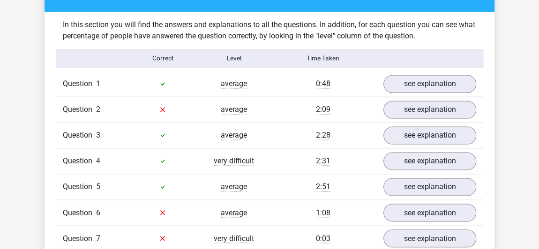
scroll to position [681, 0]
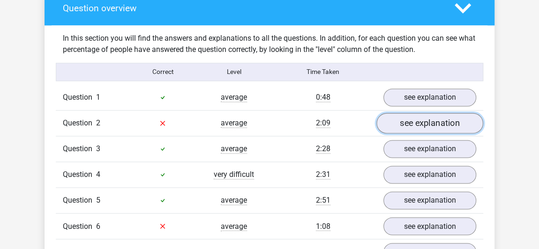
click at [396, 124] on link "see explanation" at bounding box center [429, 123] width 107 height 21
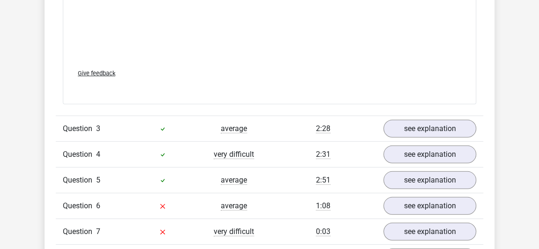
scroll to position [1363, 0]
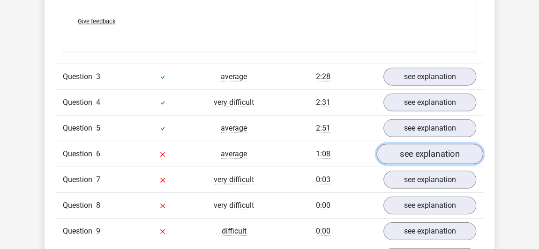
click at [406, 145] on link "see explanation" at bounding box center [429, 154] width 107 height 21
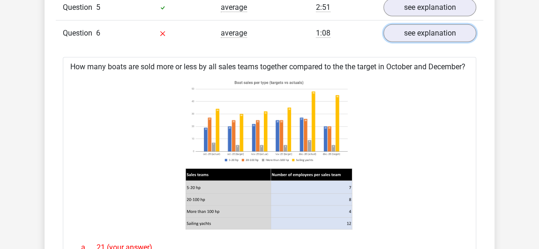
scroll to position [1406, 0]
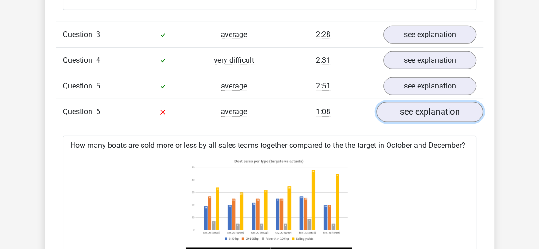
click at [393, 109] on link "see explanation" at bounding box center [429, 112] width 107 height 21
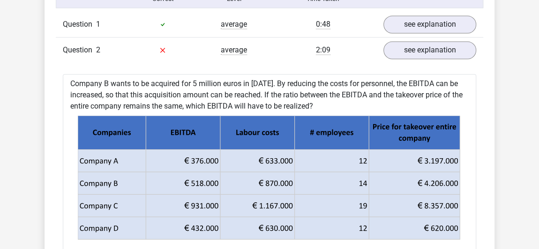
scroll to position [724, 0]
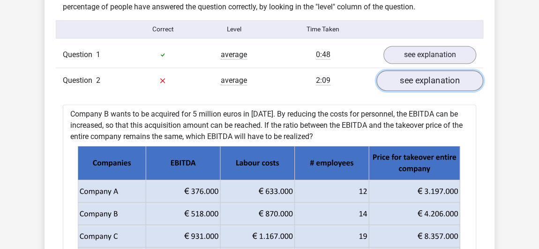
click at [432, 86] on link "see explanation" at bounding box center [429, 80] width 107 height 21
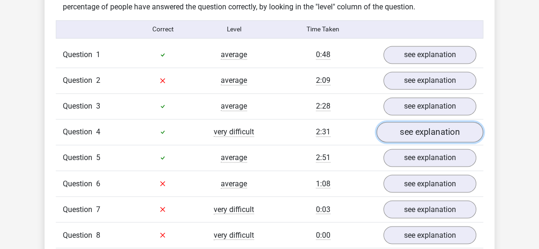
click at [405, 138] on link "see explanation" at bounding box center [429, 132] width 107 height 21
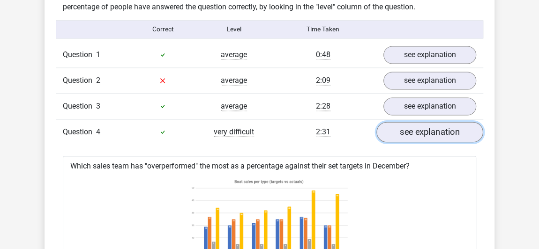
click at [406, 135] on link "see explanation" at bounding box center [429, 132] width 107 height 21
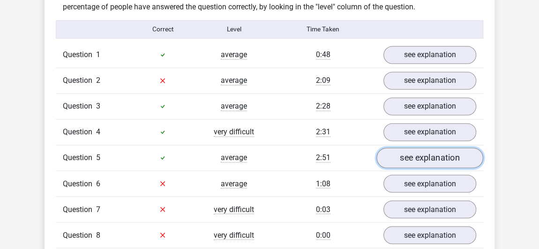
click at [409, 156] on link "see explanation" at bounding box center [429, 158] width 107 height 21
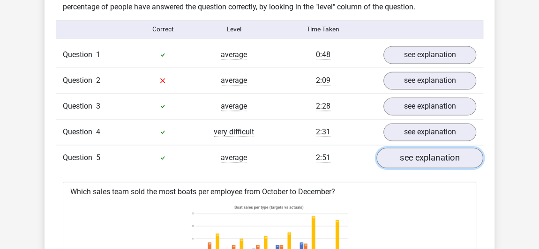
click at [409, 156] on link "see explanation" at bounding box center [429, 158] width 107 height 21
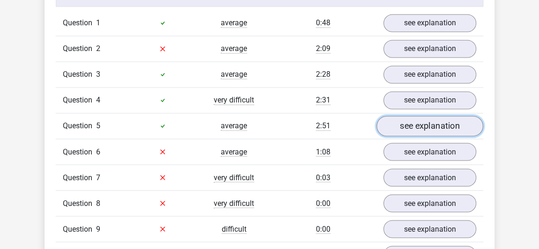
scroll to position [767, 0]
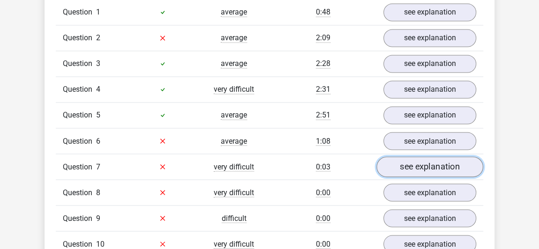
click at [410, 157] on link "see explanation" at bounding box center [429, 167] width 107 height 21
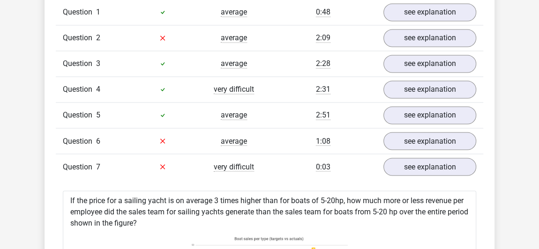
click at [411, 154] on div "Question 7 very difficult 0:03 see explanation" at bounding box center [269, 167] width 427 height 26
click at [406, 157] on link "see explanation" at bounding box center [429, 167] width 107 height 21
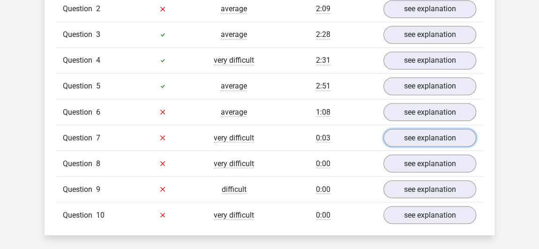
scroll to position [809, 0]
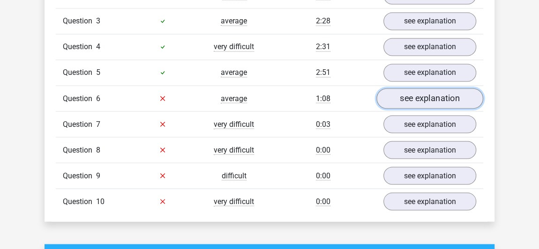
click at [420, 97] on link "see explanation" at bounding box center [429, 98] width 107 height 21
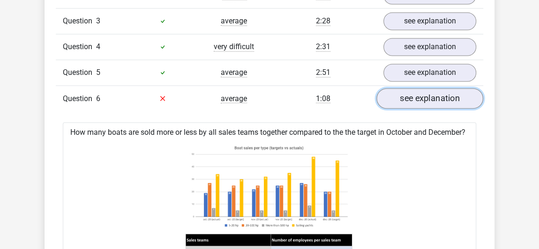
click at [420, 97] on link "see explanation" at bounding box center [429, 98] width 107 height 21
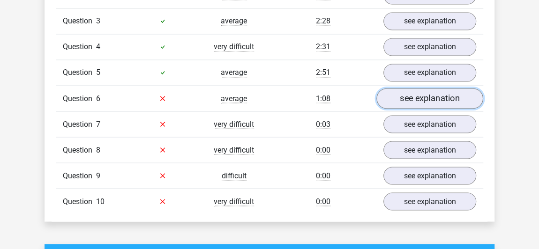
click at [420, 97] on link "see explanation" at bounding box center [429, 98] width 107 height 21
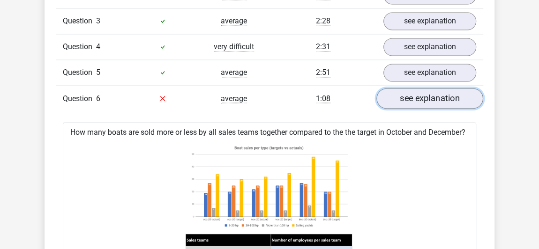
click at [405, 100] on link "see explanation" at bounding box center [429, 98] width 107 height 21
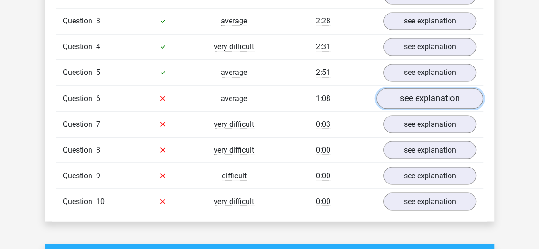
click at [422, 92] on link "see explanation" at bounding box center [429, 98] width 107 height 21
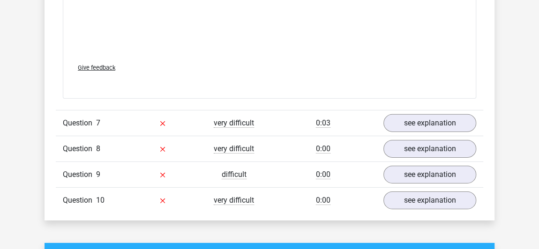
scroll to position [1448, 0]
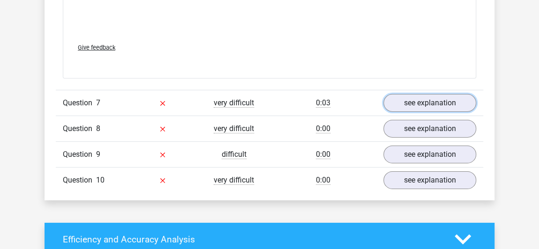
click at [443, 102] on link "see explanation" at bounding box center [429, 103] width 107 height 21
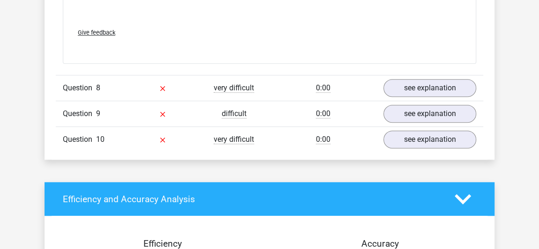
scroll to position [2130, 0]
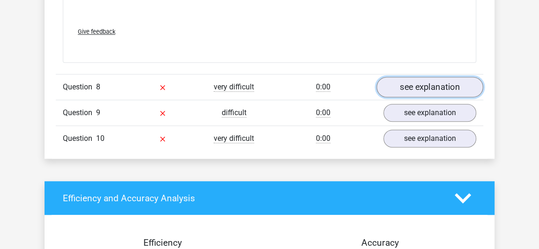
click at [399, 89] on link "see explanation" at bounding box center [429, 87] width 107 height 21
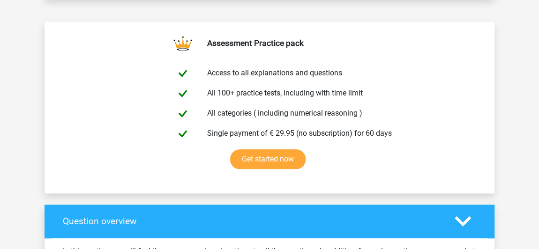
scroll to position [596, 0]
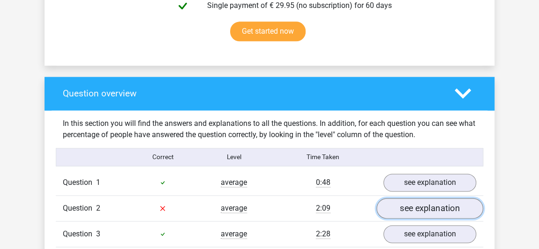
drag, startPoint x: 431, startPoint y: 215, endPoint x: 440, endPoint y: 209, distance: 10.5
click at [431, 215] on link "see explanation" at bounding box center [429, 208] width 107 height 21
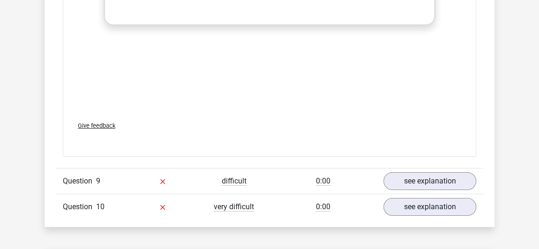
scroll to position [3408, 0]
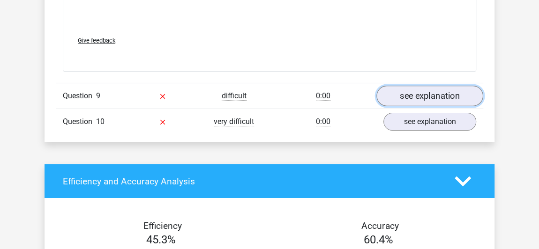
click at [406, 107] on link "see explanation" at bounding box center [429, 96] width 107 height 21
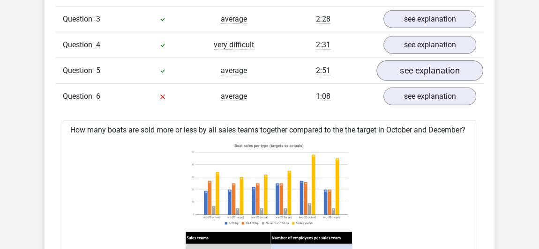
scroll to position [1420, 0]
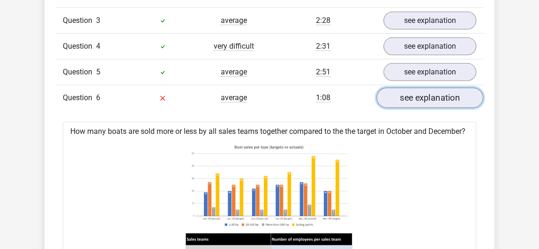
click at [416, 88] on link "see explanation" at bounding box center [429, 98] width 107 height 21
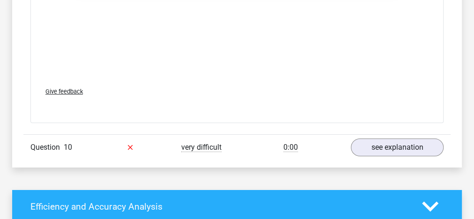
scroll to position [3421, 0]
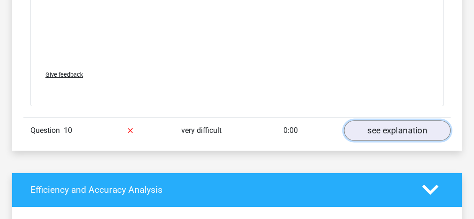
click at [366, 128] on link "see explanation" at bounding box center [397, 130] width 107 height 21
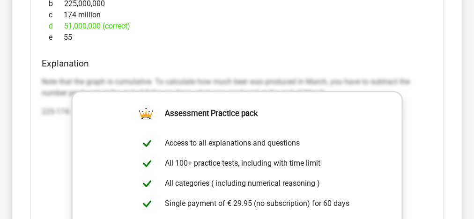
scroll to position [3796, 0]
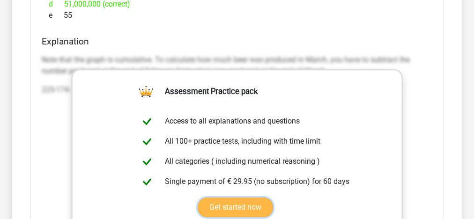
click at [271, 198] on link "Get started now" at bounding box center [235, 208] width 75 height 20
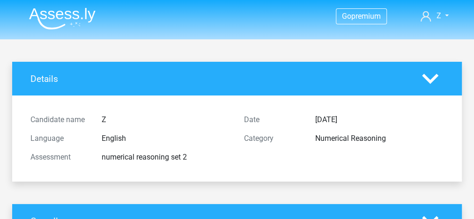
drag, startPoint x: 150, startPoint y: 56, endPoint x: 159, endPoint y: 52, distance: 9.4
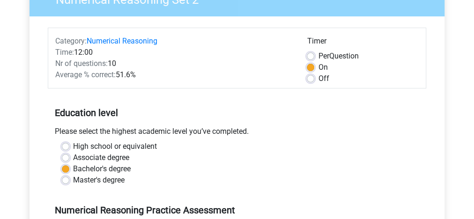
scroll to position [75, 0]
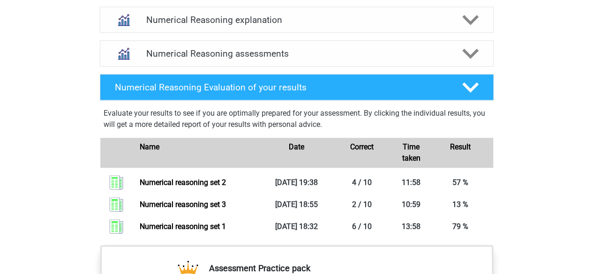
scroll to position [580, 0]
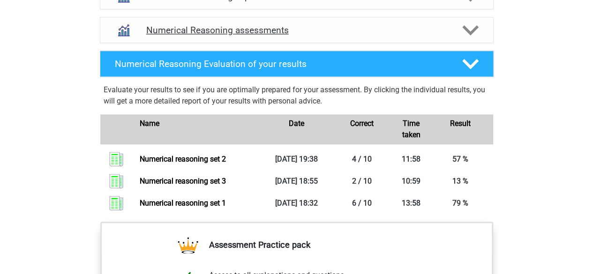
click at [153, 36] on h4 "Numerical Reasoning assessments" at bounding box center [296, 30] width 301 height 11
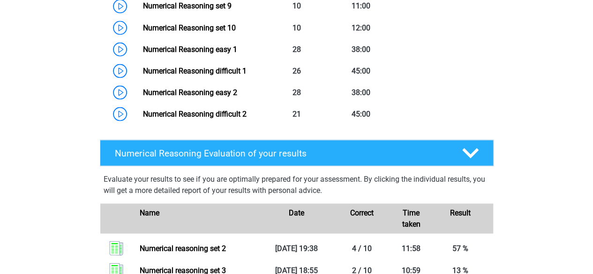
scroll to position [721, 0]
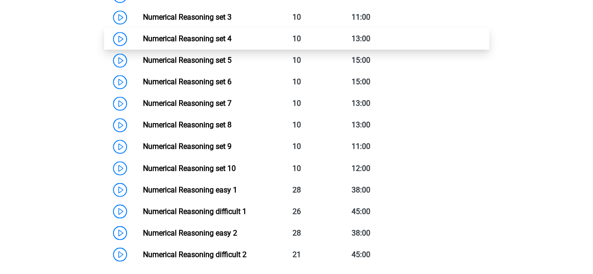
click at [143, 43] on link "Numerical Reasoning set 4" at bounding box center [187, 38] width 89 height 9
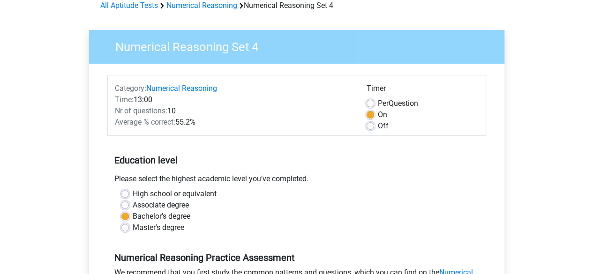
scroll to position [94, 0]
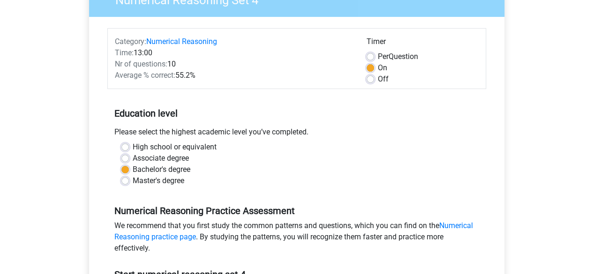
click at [378, 60] on label "Per Question" at bounding box center [398, 56] width 40 height 11
click at [371, 60] on input "Per Question" at bounding box center [369, 55] width 7 height 9
radio input "true"
click at [373, 64] on div "On" at bounding box center [422, 67] width 112 height 11
click at [378, 67] on label "On" at bounding box center [382, 67] width 9 height 11
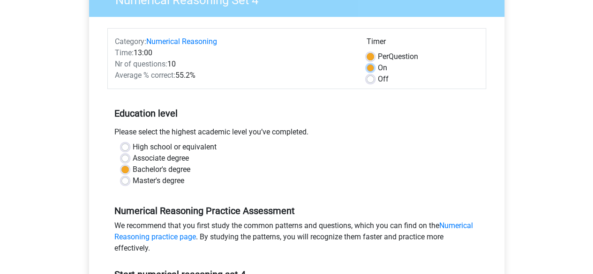
click at [373, 67] on input "On" at bounding box center [369, 66] width 7 height 9
radio input "true"
click at [378, 67] on label "On" at bounding box center [382, 67] width 9 height 11
click at [373, 67] on input "On" at bounding box center [369, 66] width 7 height 9
click at [374, 61] on div "Per Question" at bounding box center [422, 56] width 112 height 11
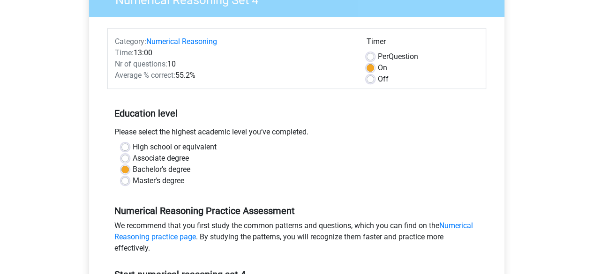
click at [378, 58] on label "Per Question" at bounding box center [398, 56] width 40 height 11
click at [373, 58] on input "Per Question" at bounding box center [369, 55] width 7 height 9
radio input "true"
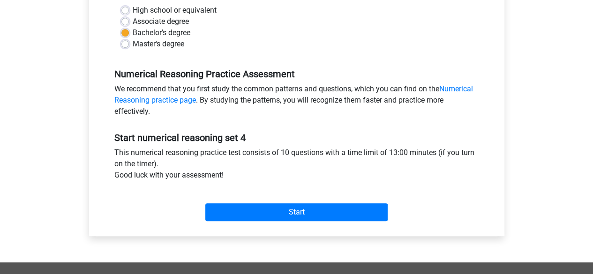
scroll to position [234, 0]
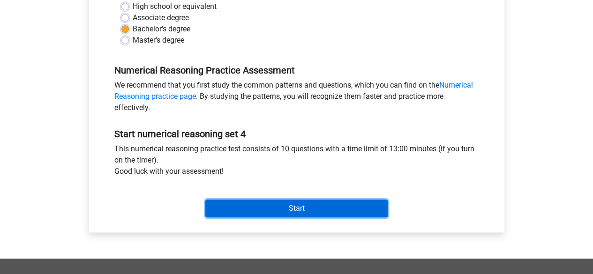
click at [322, 206] on input "Start" at bounding box center [296, 209] width 182 height 18
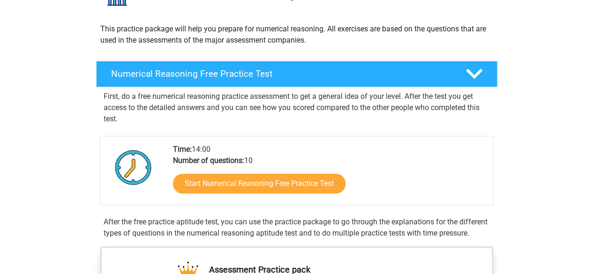
scroll to position [47, 0]
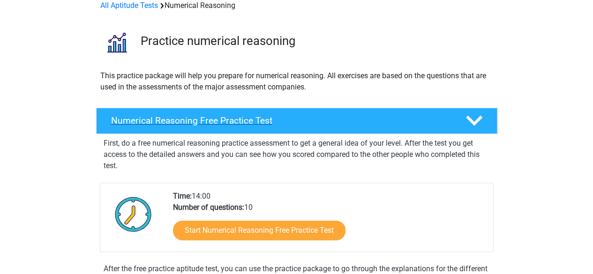
click at [359, 112] on div "Numerical Reasoning Free Practice Test" at bounding box center [296, 121] width 401 height 26
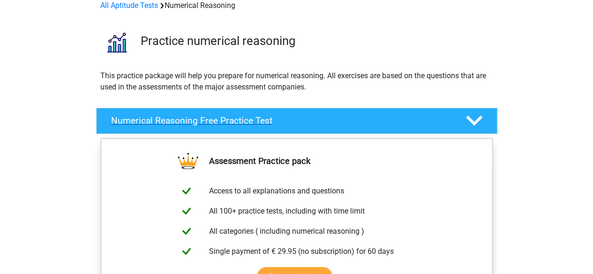
click at [359, 112] on div "Numerical Reasoning Free Practice Test" at bounding box center [296, 121] width 401 height 26
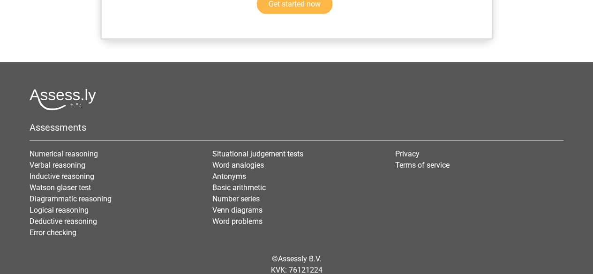
scroll to position [797, 0]
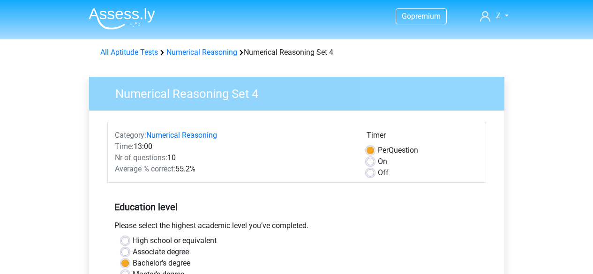
scroll to position [234, 0]
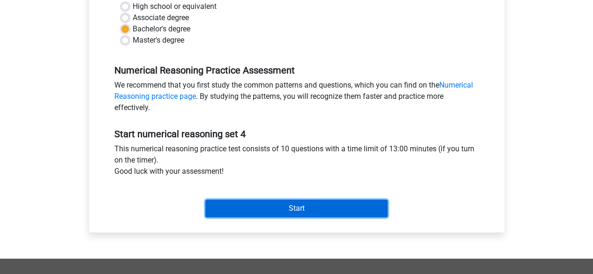
click at [275, 207] on input "Start" at bounding box center [296, 209] width 182 height 18
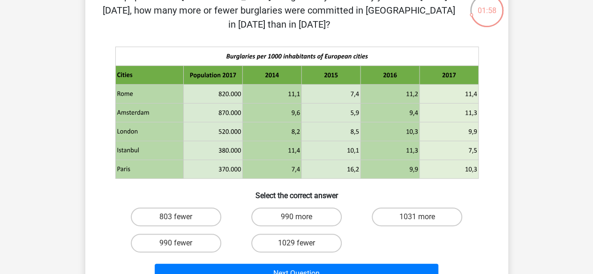
scroll to position [47, 0]
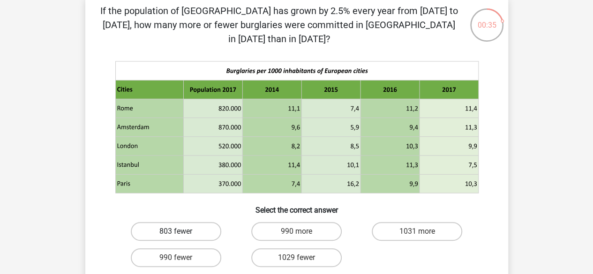
click at [211, 222] on label "803 fewer" at bounding box center [176, 231] width 90 height 19
click at [182, 232] on input "803 fewer" at bounding box center [179, 235] width 6 height 6
radio input "true"
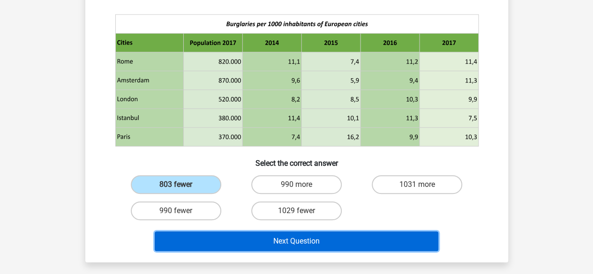
click at [283, 232] on button "Next Question" at bounding box center [297, 242] width 284 height 20
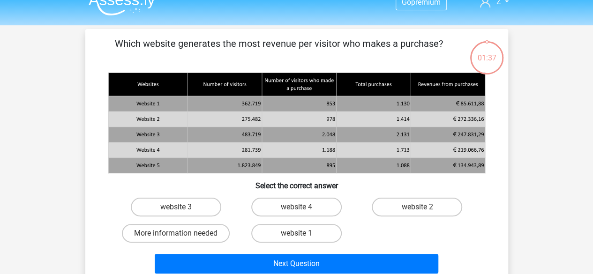
scroll to position [0, 0]
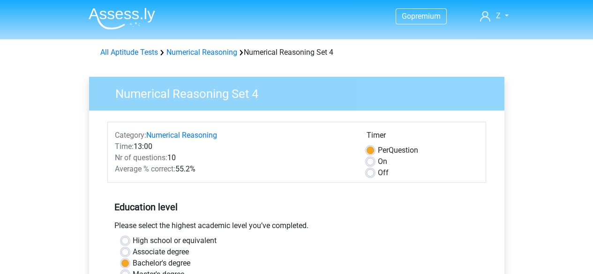
scroll to position [234, 0]
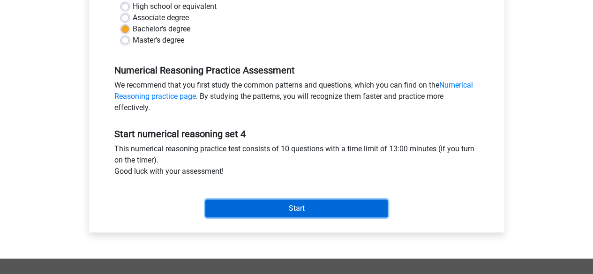
click at [290, 204] on input "Start" at bounding box center [296, 209] width 182 height 18
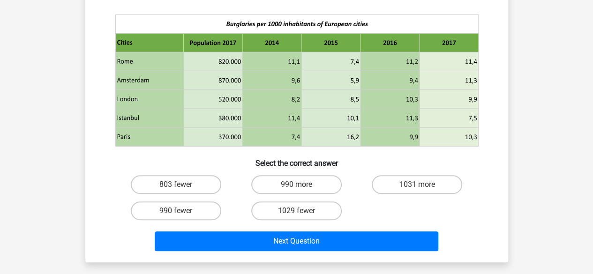
scroll to position [47, 0]
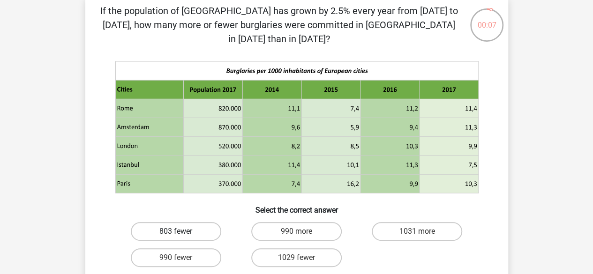
click at [197, 222] on label "803 fewer" at bounding box center [176, 231] width 90 height 19
click at [182, 232] on input "803 fewer" at bounding box center [179, 235] width 6 height 6
radio input "true"
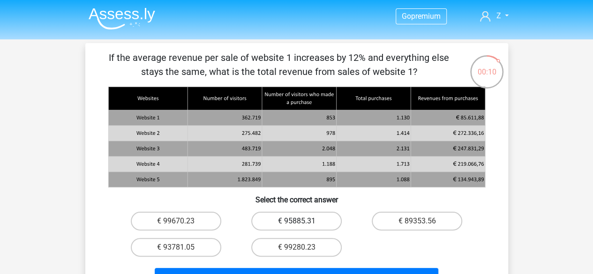
click at [274, 219] on label "€ 95885.31" at bounding box center [296, 221] width 90 height 19
click at [296, 221] on input "€ 95885.31" at bounding box center [299, 224] width 6 height 6
radio input "true"
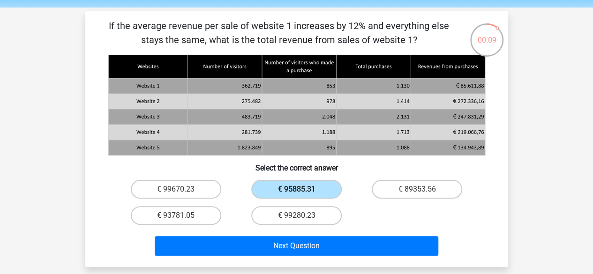
scroll to position [47, 0]
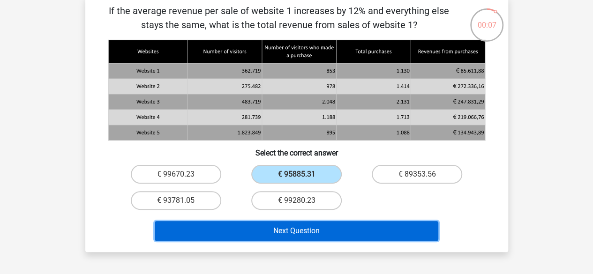
click at [316, 229] on button "Next Question" at bounding box center [297, 231] width 284 height 20
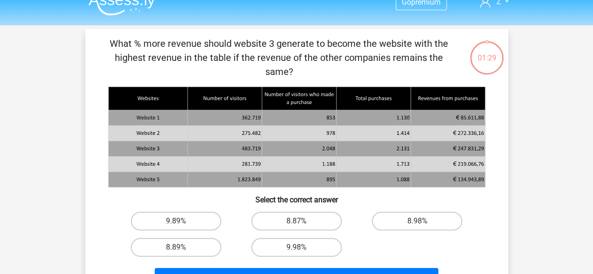
scroll to position [0, 0]
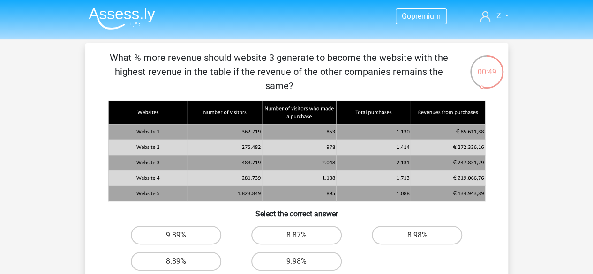
click at [301, 140] on icon at bounding box center [296, 147] width 377 height 15
click at [194, 226] on label "9.89%" at bounding box center [176, 235] width 90 height 19
click at [182, 235] on input "9.89%" at bounding box center [179, 238] width 6 height 6
radio input "true"
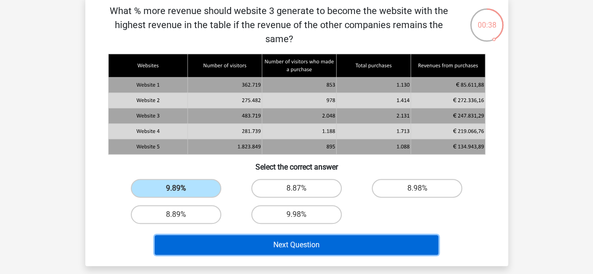
click at [247, 235] on button "Next Question" at bounding box center [297, 245] width 284 height 20
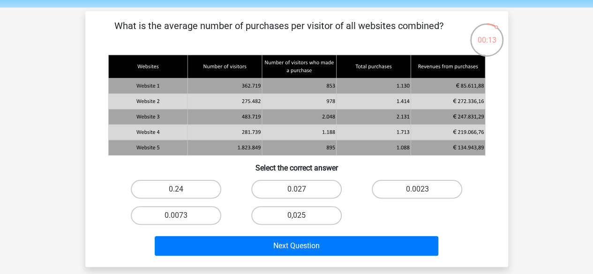
scroll to position [47, 0]
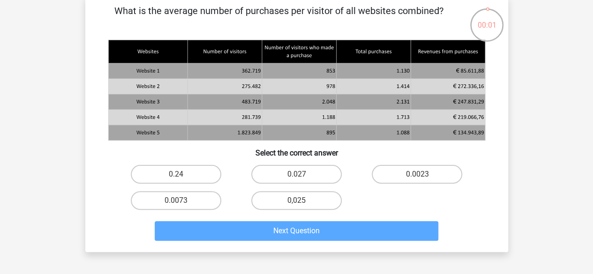
click at [419, 191] on div "0.24 0.027 0.0023 0.0073 0,025" at bounding box center [297, 187] width 362 height 52
drag, startPoint x: 407, startPoint y: 174, endPoint x: 405, endPoint y: 165, distance: 9.7
click at [407, 174] on label "0.0023" at bounding box center [417, 174] width 90 height 19
click at [417, 174] on input "0.0023" at bounding box center [420, 177] width 6 height 6
radio input "true"
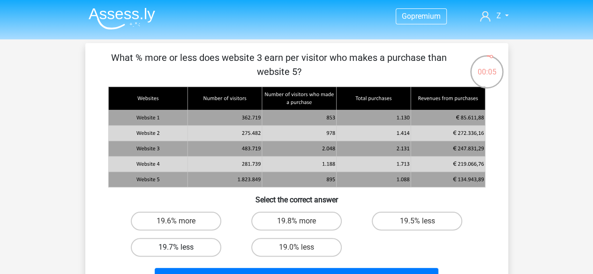
click at [192, 250] on label "19.7% less" at bounding box center [176, 247] width 90 height 19
click at [182, 250] on input "19.7% less" at bounding box center [179, 250] width 6 height 6
radio input "true"
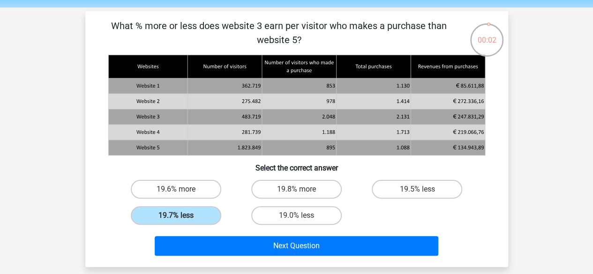
scroll to position [47, 0]
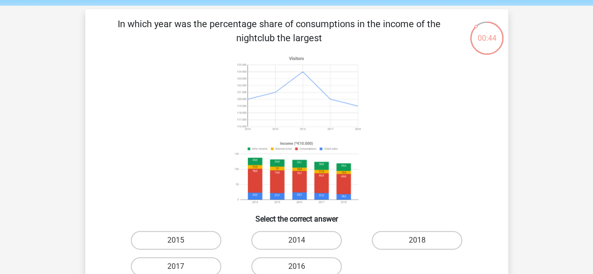
scroll to position [47, 0]
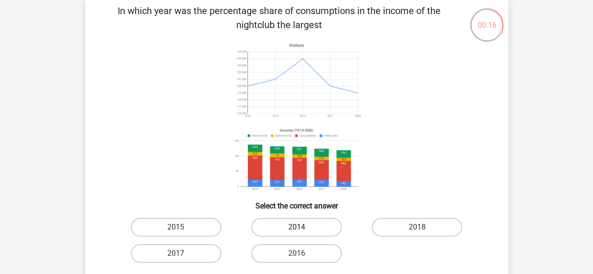
click at [287, 228] on label "2014" at bounding box center [296, 227] width 90 height 19
click at [296, 228] on input "2014" at bounding box center [299, 230] width 6 height 6
radio input "true"
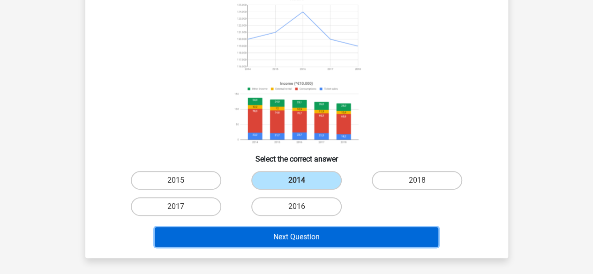
click at [333, 234] on button "Next Question" at bounding box center [297, 237] width 284 height 20
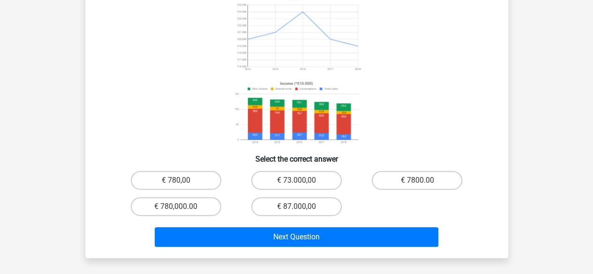
scroll to position [47, 0]
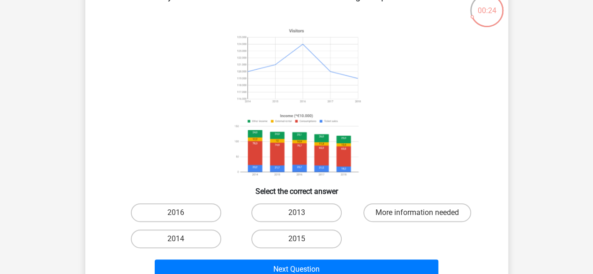
scroll to position [47, 0]
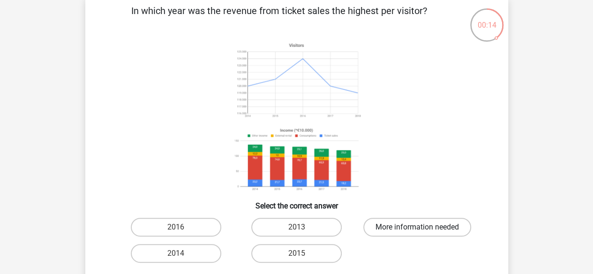
click at [399, 224] on label "More information needed" at bounding box center [417, 227] width 108 height 19
click at [417, 227] on input "More information needed" at bounding box center [420, 230] width 6 height 6
radio input "true"
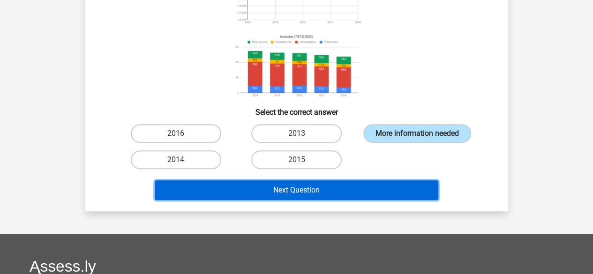
click at [332, 196] on button "Next Question" at bounding box center [297, 190] width 284 height 20
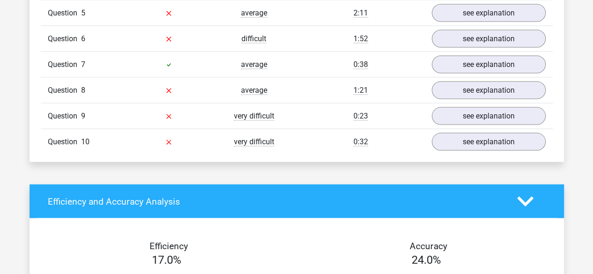
scroll to position [890, 0]
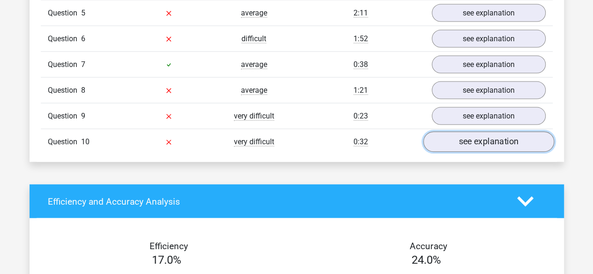
click at [459, 132] on link "see explanation" at bounding box center [488, 142] width 131 height 21
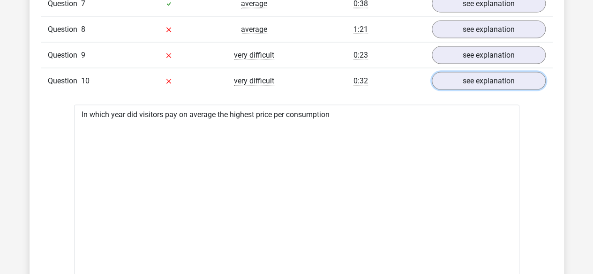
scroll to position [937, 0]
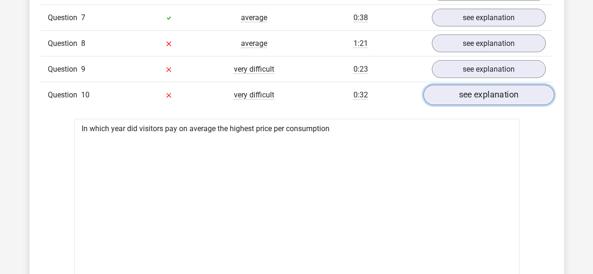
click at [462, 90] on link "see explanation" at bounding box center [488, 95] width 131 height 21
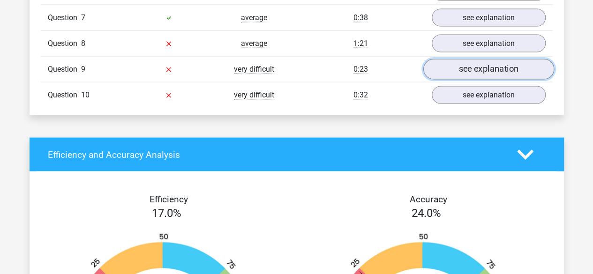
click at [466, 69] on link "see explanation" at bounding box center [488, 70] width 131 height 21
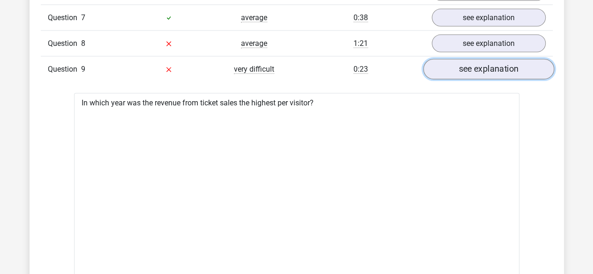
click at [468, 70] on link "see explanation" at bounding box center [488, 70] width 131 height 21
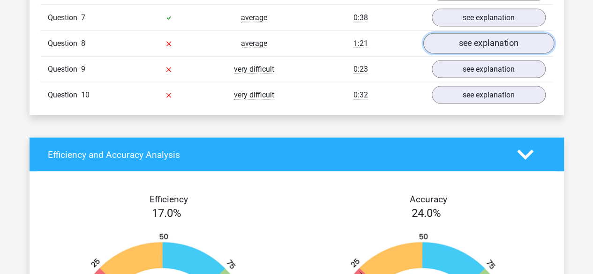
click at [467, 35] on link "see explanation" at bounding box center [488, 44] width 131 height 21
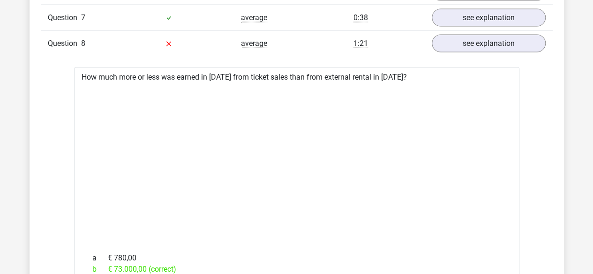
drag, startPoint x: 368, startPoint y: 129, endPoint x: 314, endPoint y: 135, distance: 53.8
click at [343, 138] on icon at bounding box center [296, 164] width 415 height 155
click at [273, 142] on icon at bounding box center [296, 164] width 415 height 155
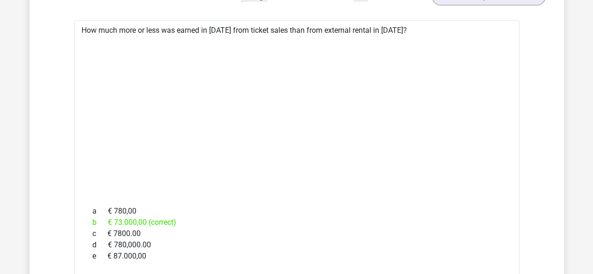
scroll to position [844, 0]
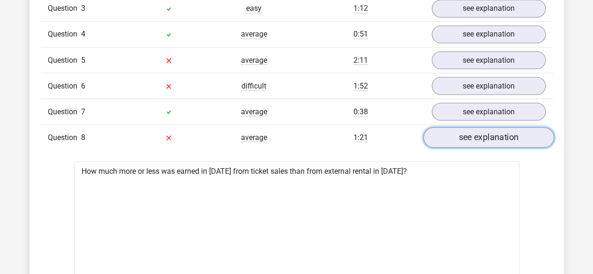
click at [502, 135] on link "see explanation" at bounding box center [488, 137] width 131 height 21
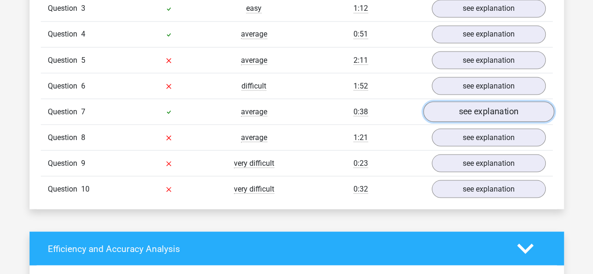
click at [499, 117] on link "see explanation" at bounding box center [488, 112] width 131 height 21
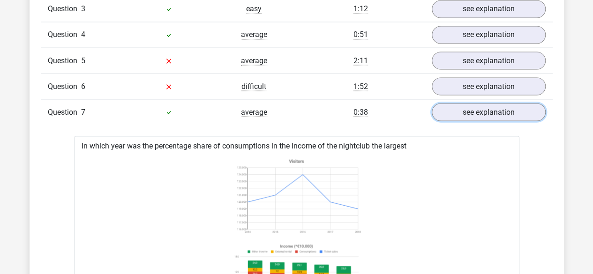
scroll to position [797, 0]
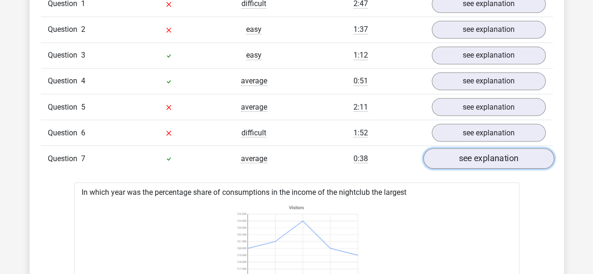
click at [446, 158] on link "see explanation" at bounding box center [488, 159] width 131 height 21
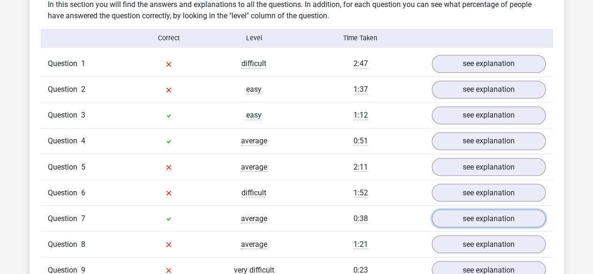
scroll to position [703, 0]
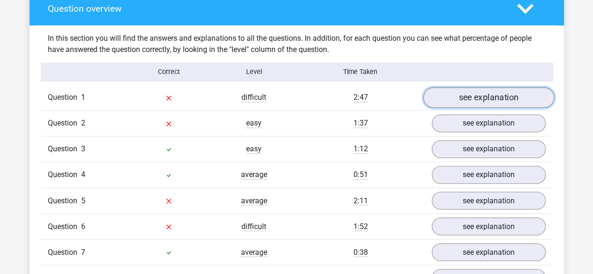
click at [444, 102] on link "see explanation" at bounding box center [488, 98] width 131 height 21
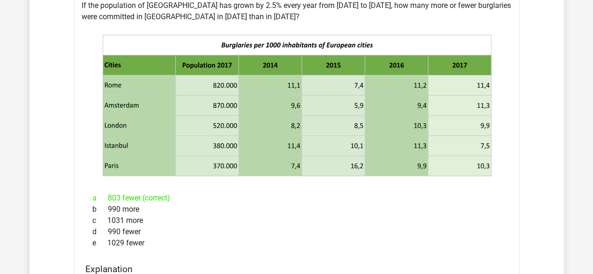
scroll to position [750, 0]
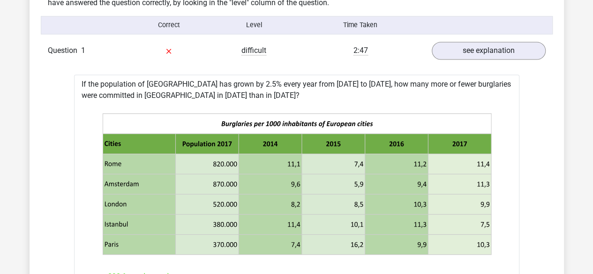
click at [460, 60] on div "Question 1 difficult 2:47 see explanation" at bounding box center [297, 50] width 512 height 25
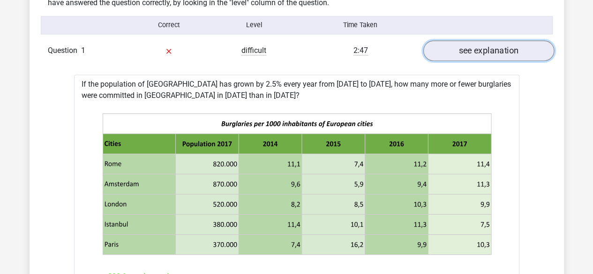
click at [460, 59] on link "see explanation" at bounding box center [488, 51] width 131 height 21
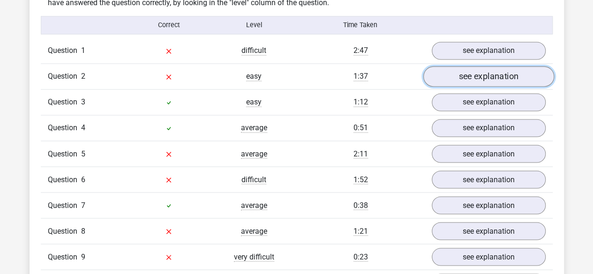
click at [459, 76] on link "see explanation" at bounding box center [488, 77] width 131 height 21
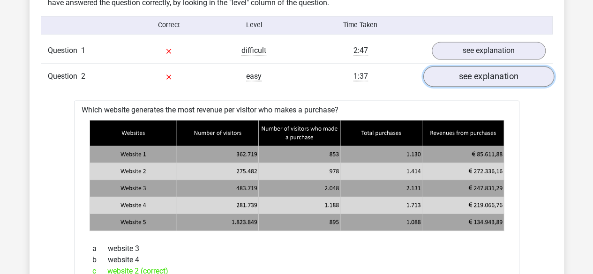
click at [458, 68] on link "see explanation" at bounding box center [488, 77] width 131 height 21
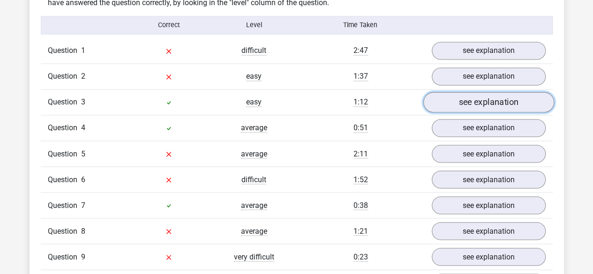
click at [452, 93] on link "see explanation" at bounding box center [488, 102] width 131 height 21
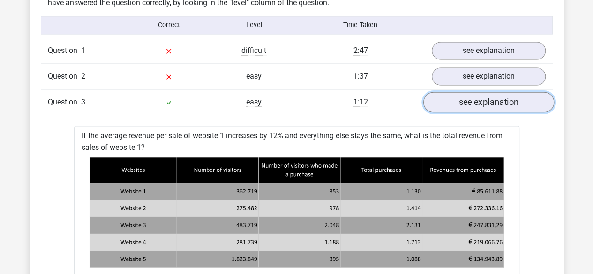
click at [445, 107] on link "see explanation" at bounding box center [488, 102] width 131 height 21
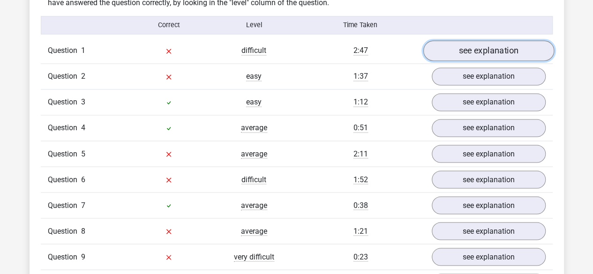
click at [525, 41] on link "see explanation" at bounding box center [488, 51] width 131 height 21
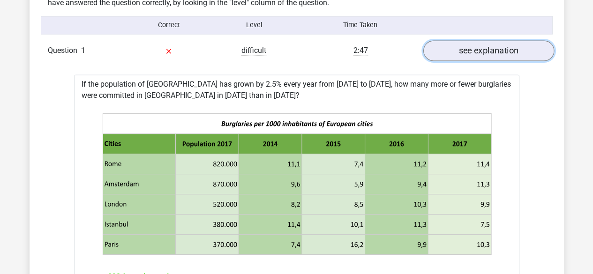
click at [471, 54] on link "see explanation" at bounding box center [488, 51] width 131 height 21
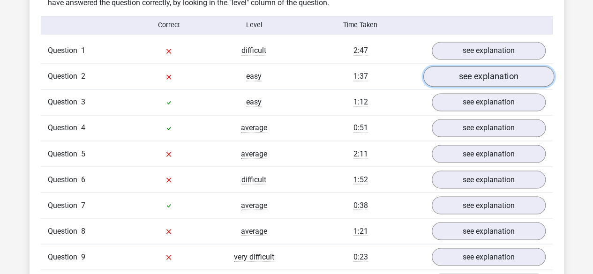
click at [461, 83] on link "see explanation" at bounding box center [488, 77] width 131 height 21
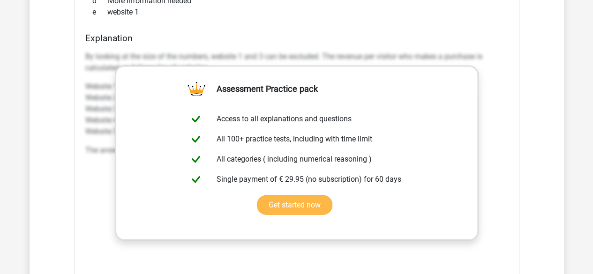
scroll to position [1219, 0]
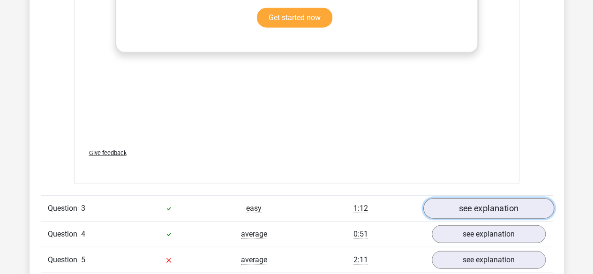
click at [513, 211] on link "see explanation" at bounding box center [488, 208] width 131 height 21
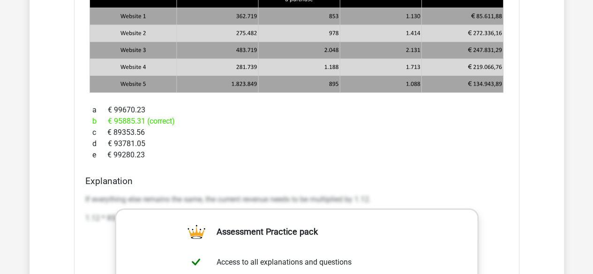
scroll to position [1359, 0]
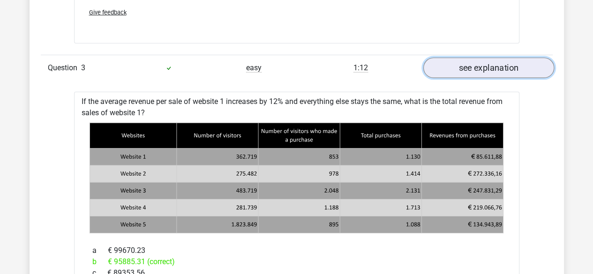
click at [480, 63] on link "see explanation" at bounding box center [488, 68] width 131 height 21
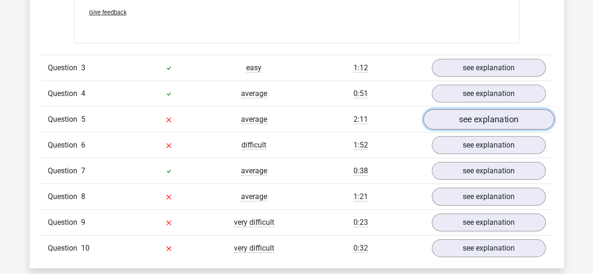
click at [462, 113] on link "see explanation" at bounding box center [488, 119] width 131 height 21
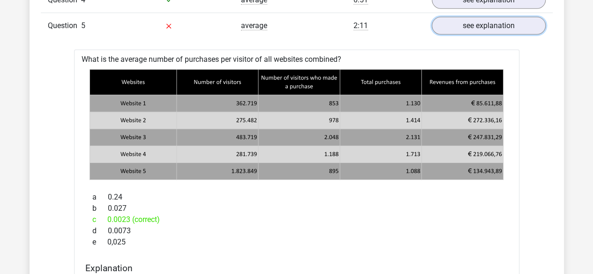
scroll to position [1406, 0]
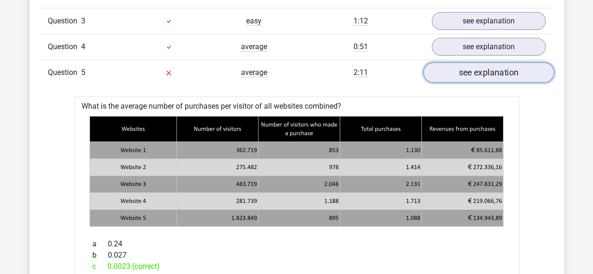
click at [492, 73] on link "see explanation" at bounding box center [488, 72] width 131 height 21
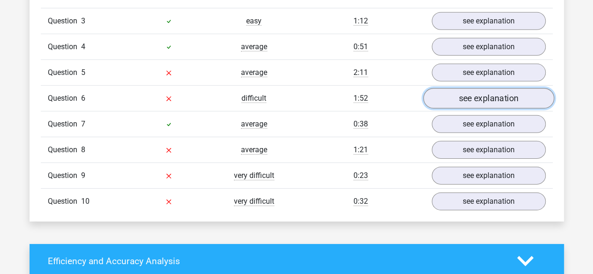
click at [469, 101] on link "see explanation" at bounding box center [488, 98] width 131 height 21
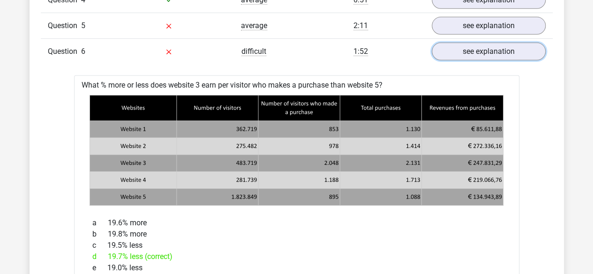
scroll to position [1359, 0]
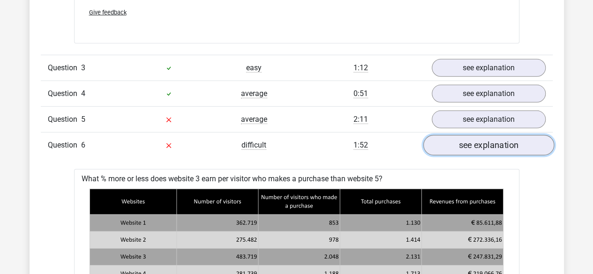
click at [466, 135] on link "see explanation" at bounding box center [488, 145] width 131 height 21
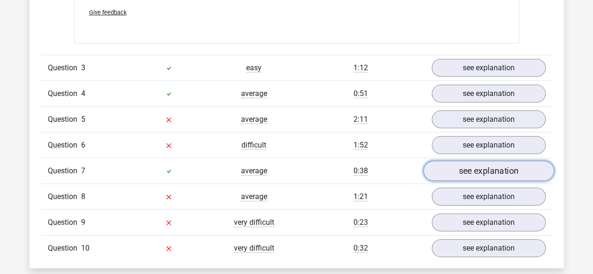
click at [464, 163] on link "see explanation" at bounding box center [488, 171] width 131 height 21
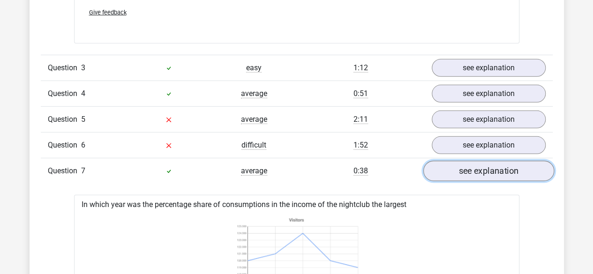
click at [464, 163] on link "see explanation" at bounding box center [488, 171] width 131 height 21
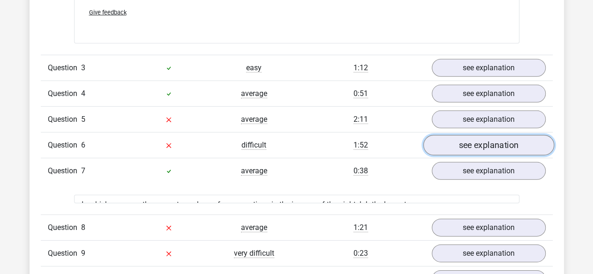
click at [464, 135] on link "see explanation" at bounding box center [488, 145] width 131 height 21
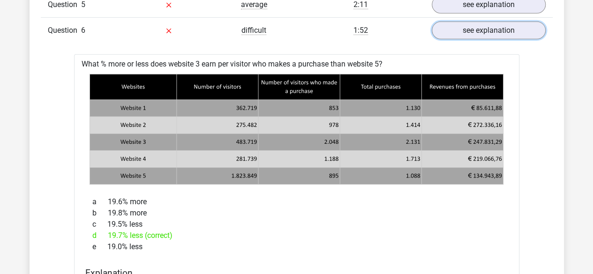
scroll to position [1453, 0]
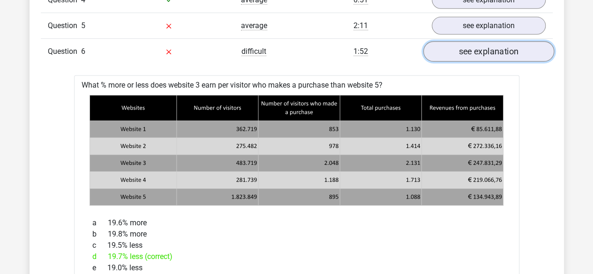
click at [497, 45] on link "see explanation" at bounding box center [488, 51] width 131 height 21
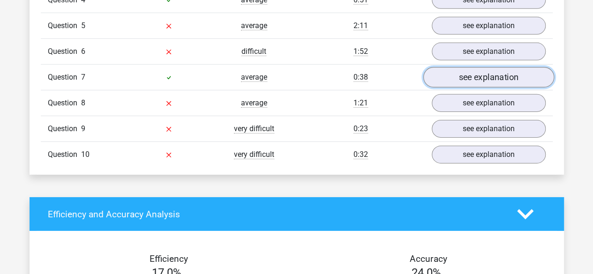
click at [485, 76] on link "see explanation" at bounding box center [488, 77] width 131 height 21
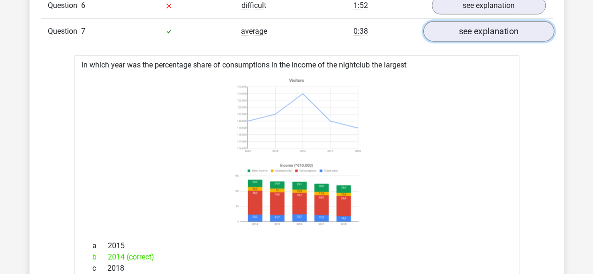
scroll to position [1500, 0]
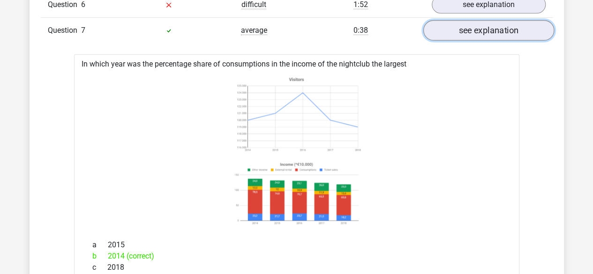
click at [493, 32] on link "see explanation" at bounding box center [488, 30] width 131 height 21
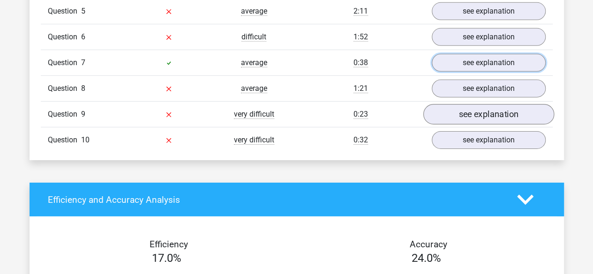
scroll to position [1453, 0]
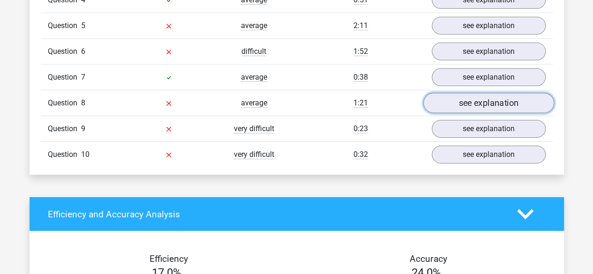
click at [481, 101] on link "see explanation" at bounding box center [488, 103] width 131 height 21
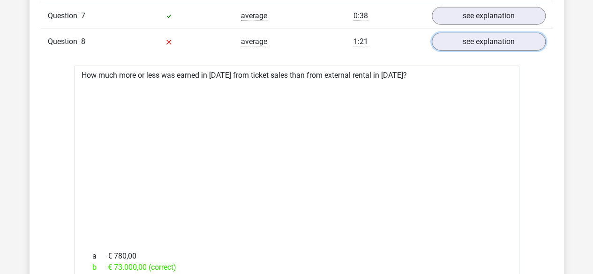
scroll to position [1500, 0]
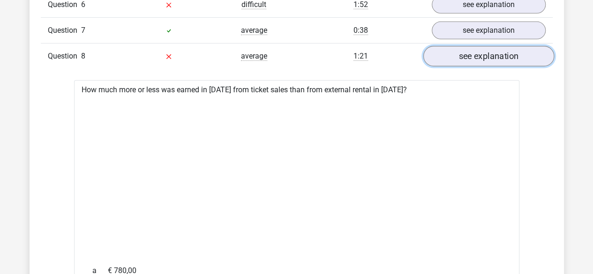
click at [470, 54] on link "see explanation" at bounding box center [488, 56] width 131 height 21
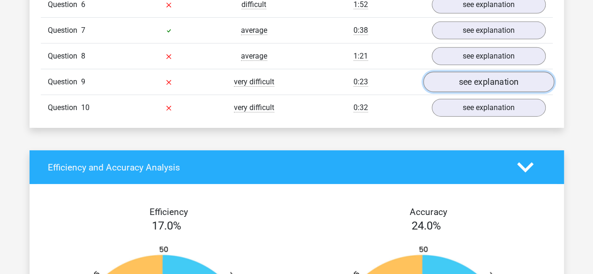
click at [490, 85] on link "see explanation" at bounding box center [488, 82] width 131 height 21
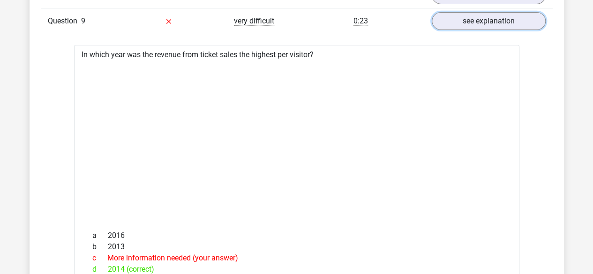
scroll to position [1547, 0]
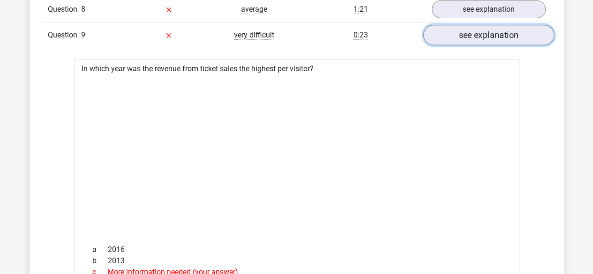
click at [470, 32] on link "see explanation" at bounding box center [488, 35] width 131 height 21
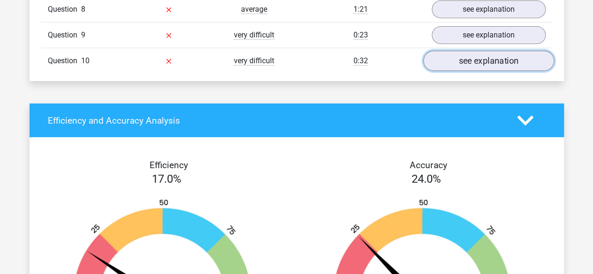
click at [474, 54] on link "see explanation" at bounding box center [488, 61] width 131 height 21
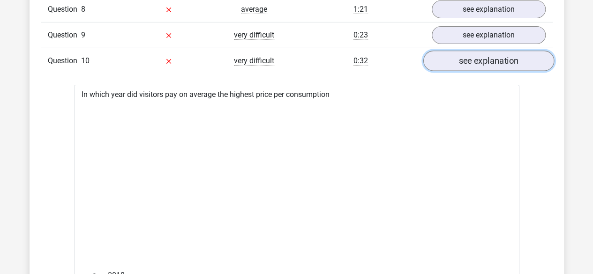
click at [474, 54] on link "see explanation" at bounding box center [488, 61] width 131 height 21
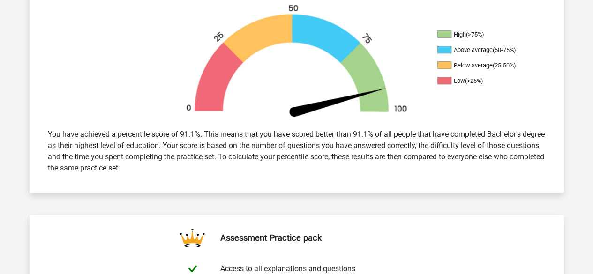
scroll to position [0, 0]
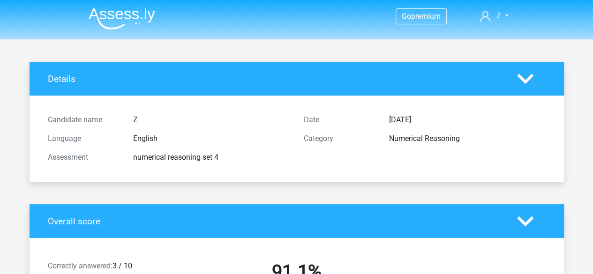
drag, startPoint x: 489, startPoint y: 166, endPoint x: 383, endPoint y: 80, distance: 136.2
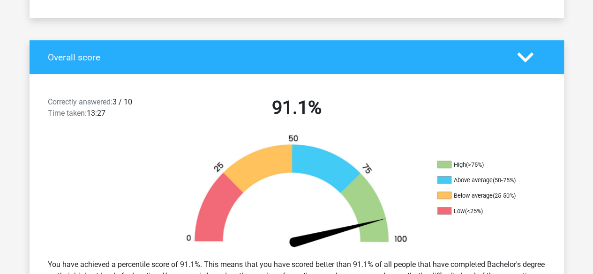
scroll to position [187, 0]
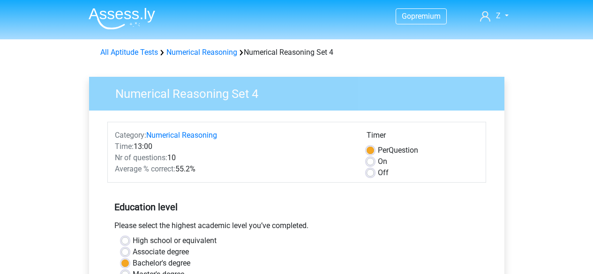
scroll to position [234, 0]
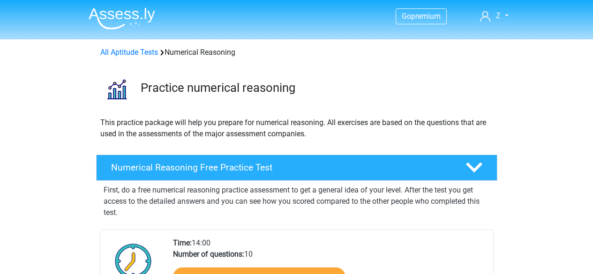
scroll to position [721, 0]
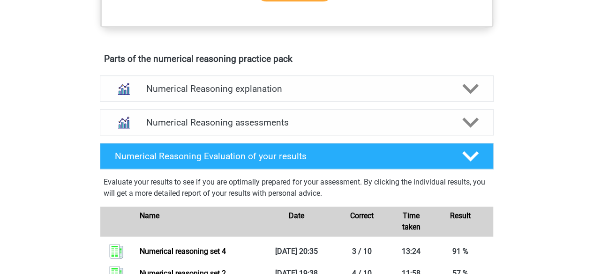
scroll to position [533, 0]
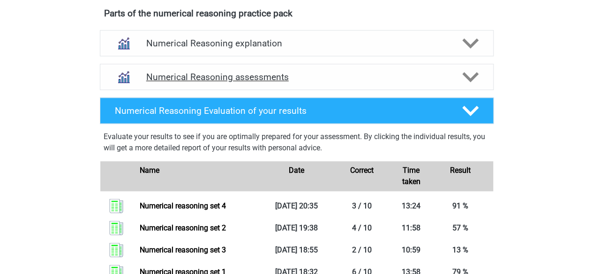
click at [272, 82] on h4 "Numerical Reasoning assessments" at bounding box center [296, 77] width 301 height 11
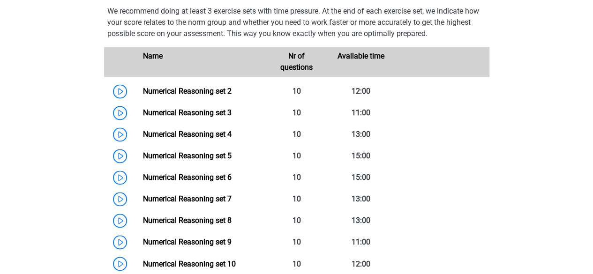
scroll to position [674, 0]
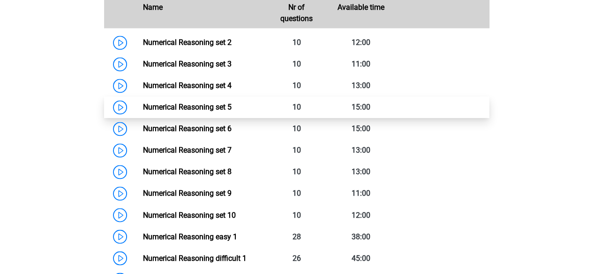
click at [215, 112] on link "Numerical Reasoning set 5" at bounding box center [187, 107] width 89 height 9
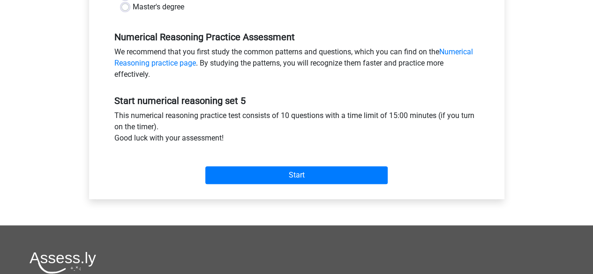
scroll to position [281, 0]
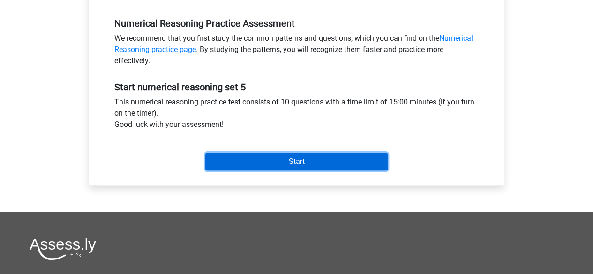
click at [242, 164] on input "Start" at bounding box center [296, 162] width 182 height 18
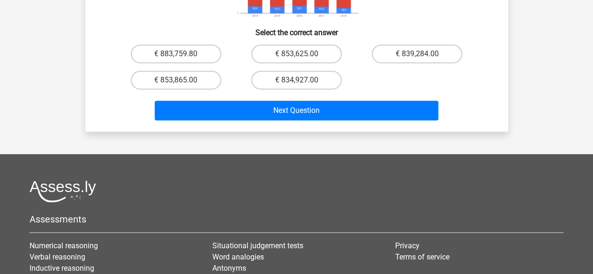
scroll to position [47, 0]
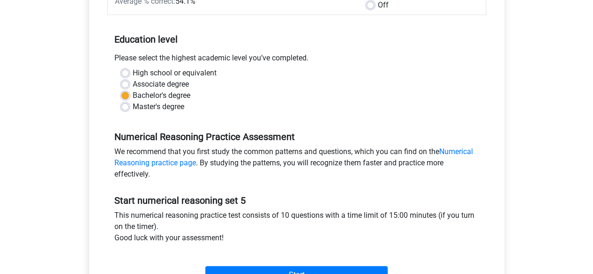
scroll to position [187, 0]
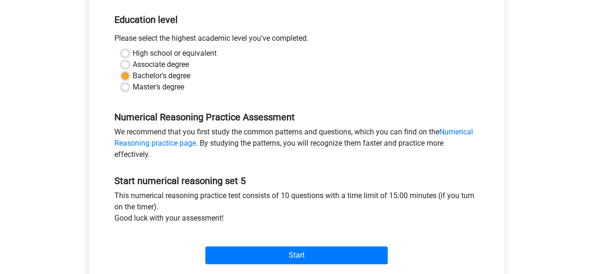
click at [228, 142] on div "We recommend that you first study the common patterns and questions, which you …" at bounding box center [296, 145] width 379 height 37
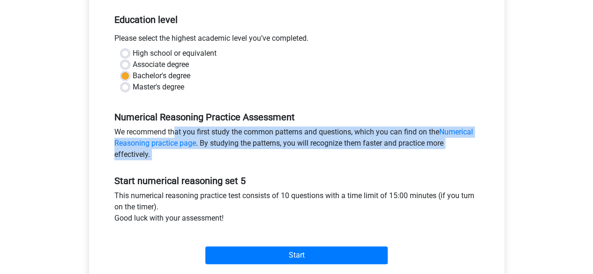
click at [228, 142] on div "We recommend that you first study the common patterns and questions, which you …" at bounding box center [296, 145] width 379 height 37
click at [232, 151] on div "We recommend that you first study the common patterns and questions, which you …" at bounding box center [296, 145] width 379 height 37
